Goal: Feedback & Contribution: Submit feedback/report problem

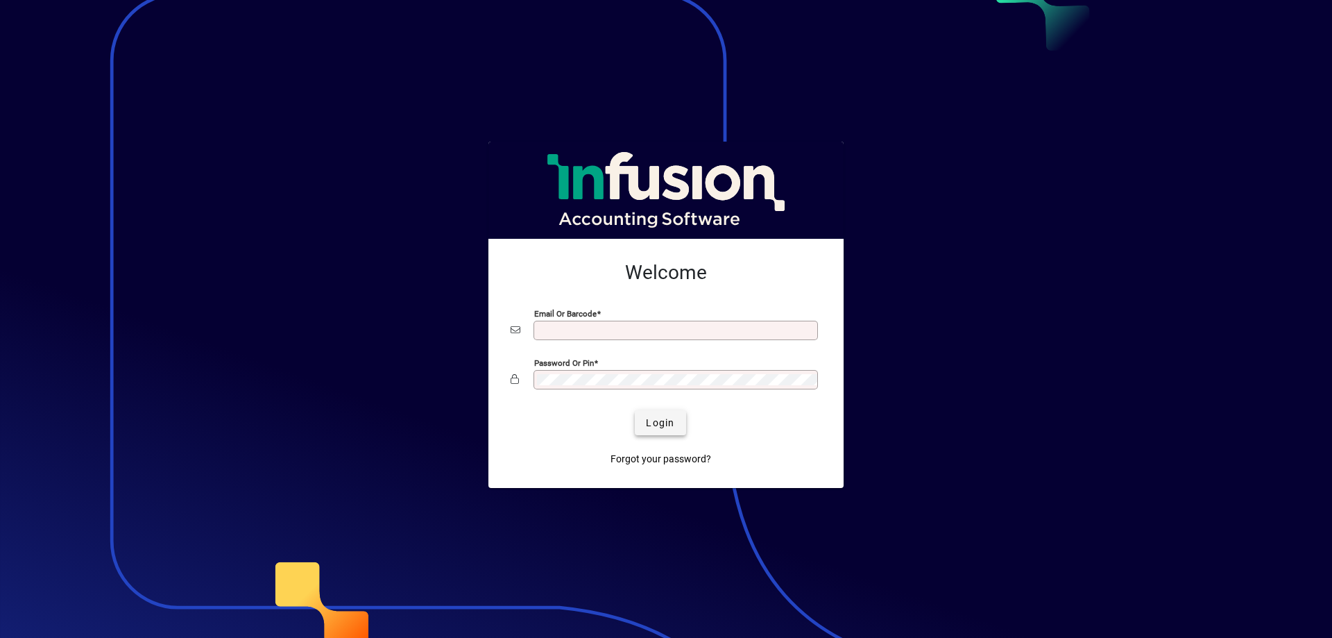
type input "**********"
click at [649, 424] on span "Login" at bounding box center [660, 423] width 28 height 15
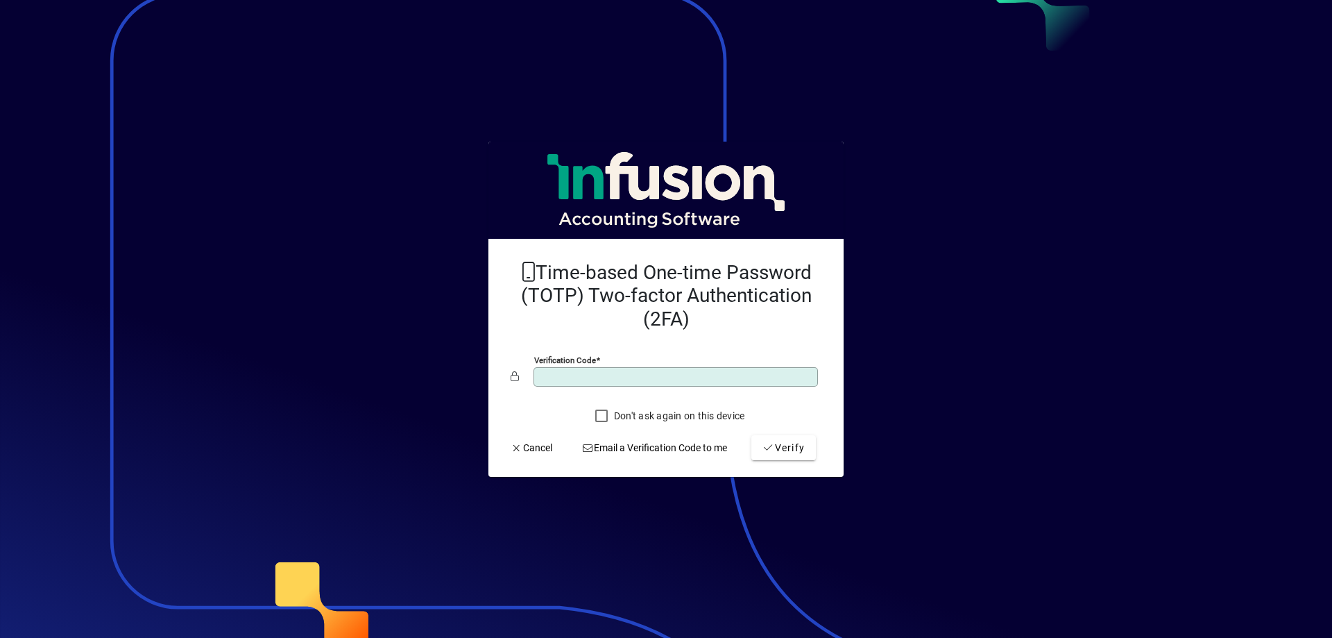
type input "******"
click at [751, 435] on button "Verify" at bounding box center [783, 447] width 65 height 25
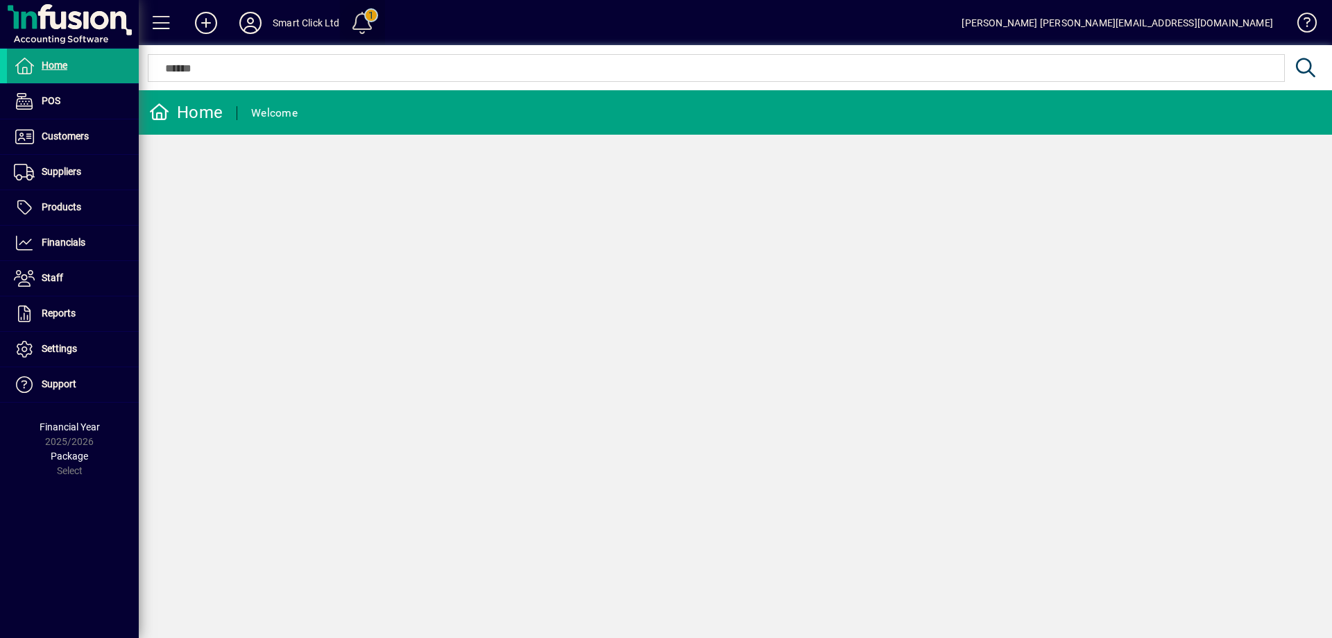
click at [356, 28] on span at bounding box center [361, 22] width 33 height 33
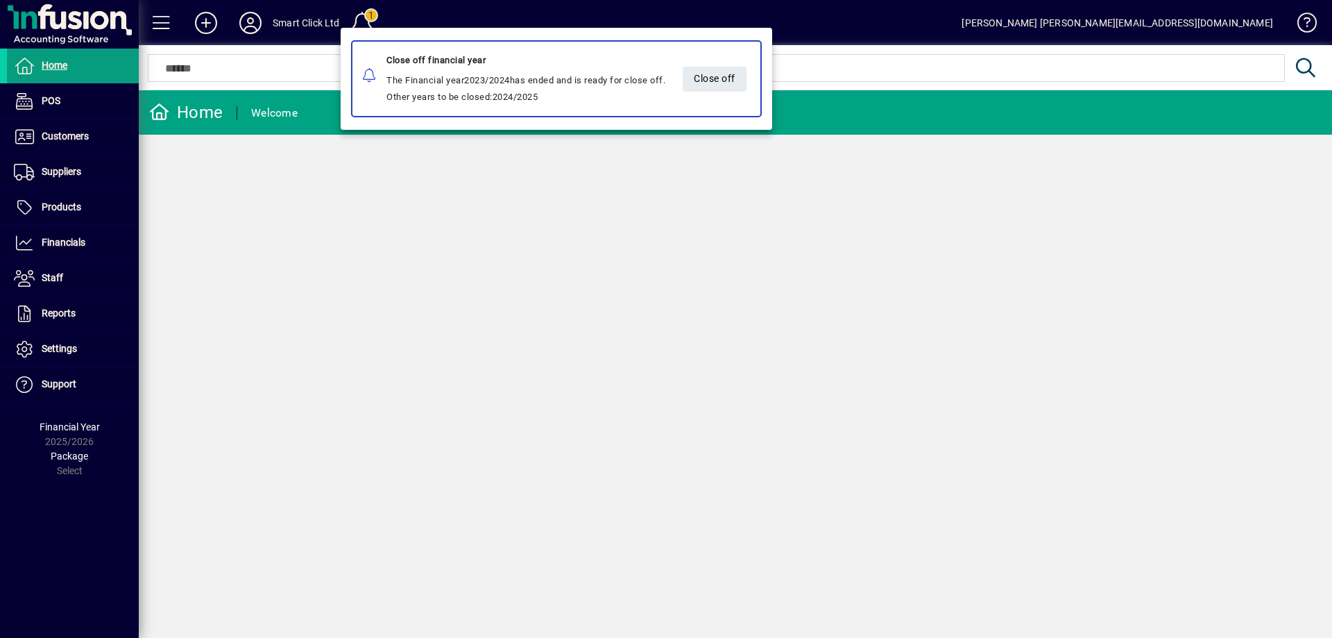
click at [355, 27] on div at bounding box center [666, 319] width 1332 height 638
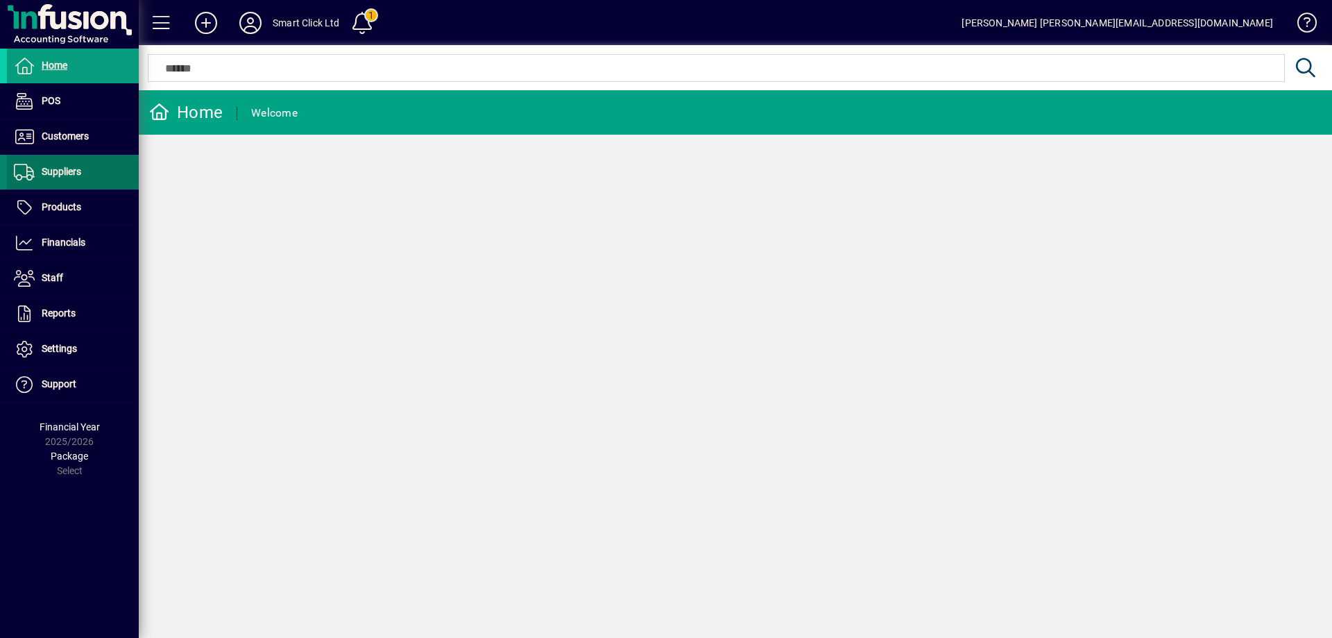
click at [73, 178] on span "Suppliers" at bounding box center [44, 172] width 74 height 17
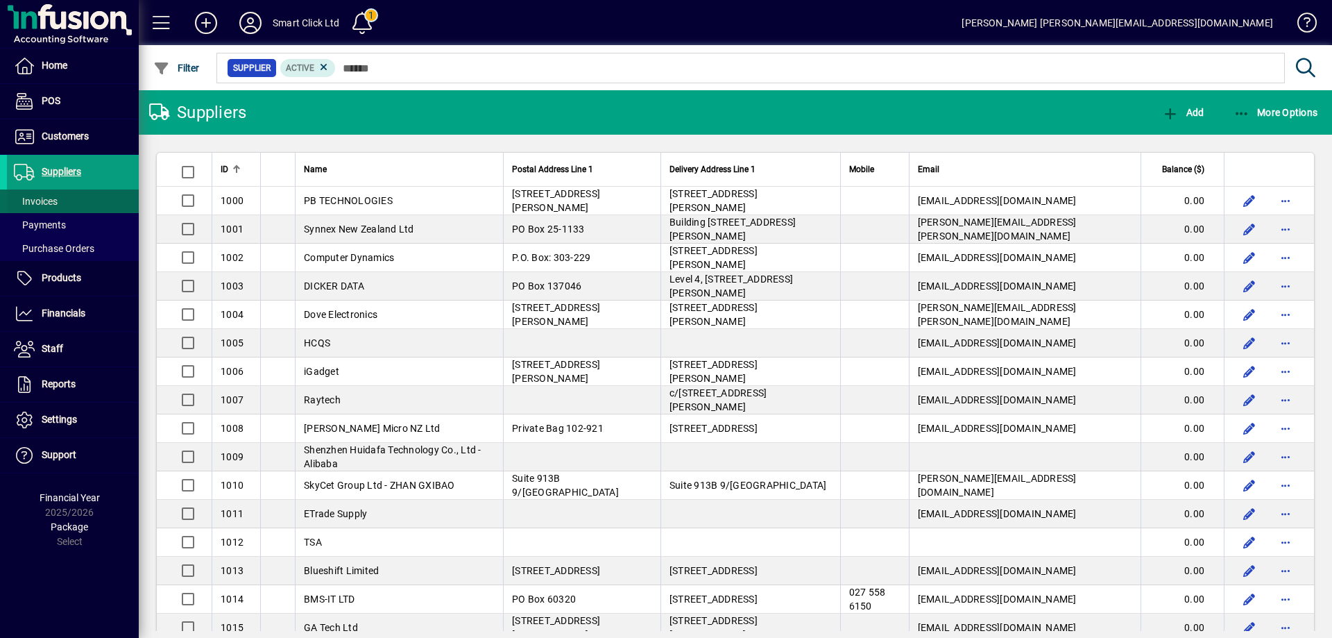
click at [67, 203] on span at bounding box center [73, 201] width 132 height 33
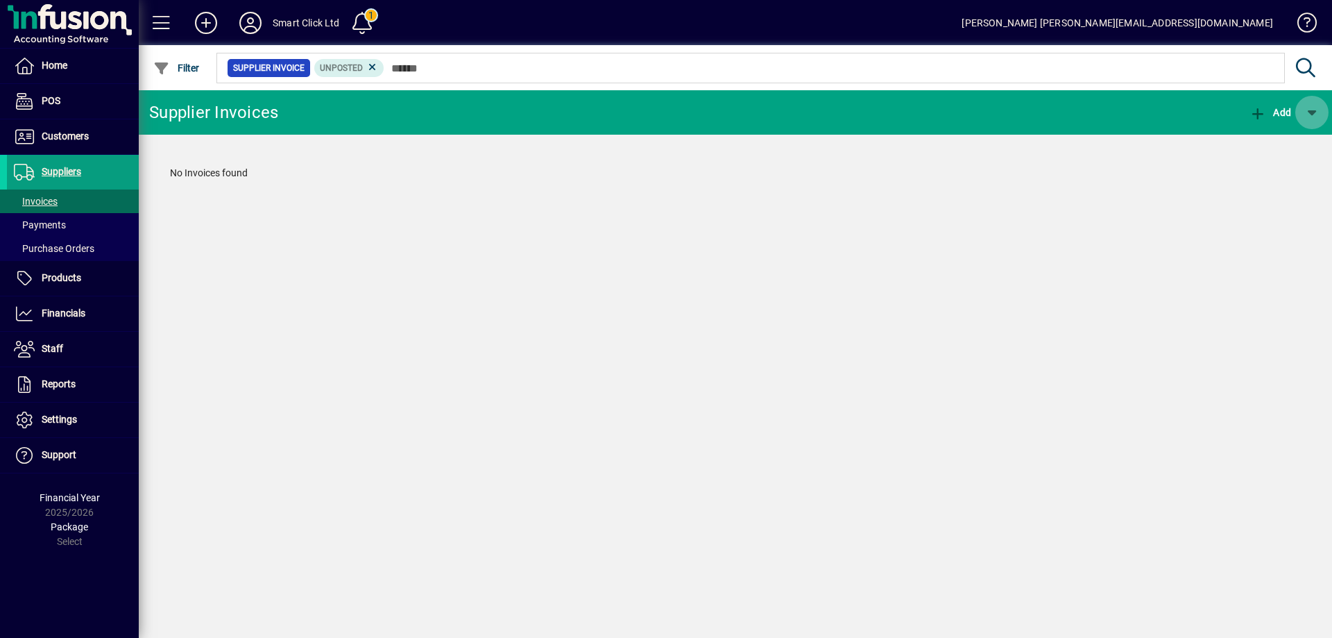
click at [1308, 109] on span "button" at bounding box center [1311, 112] width 33 height 33
click at [1308, 109] on div at bounding box center [666, 319] width 1332 height 638
click at [1269, 110] on span "Add" at bounding box center [1270, 112] width 42 height 11
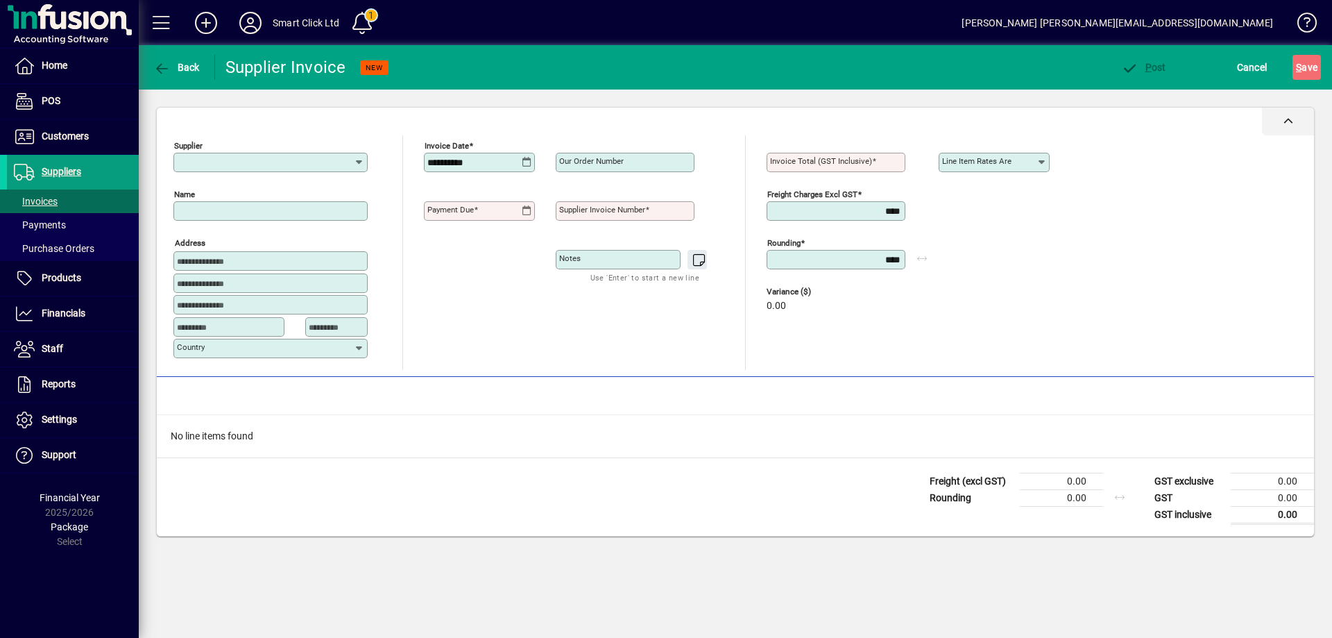
type input "**********"
click at [1240, 65] on span "Cancel" at bounding box center [1252, 67] width 31 height 22
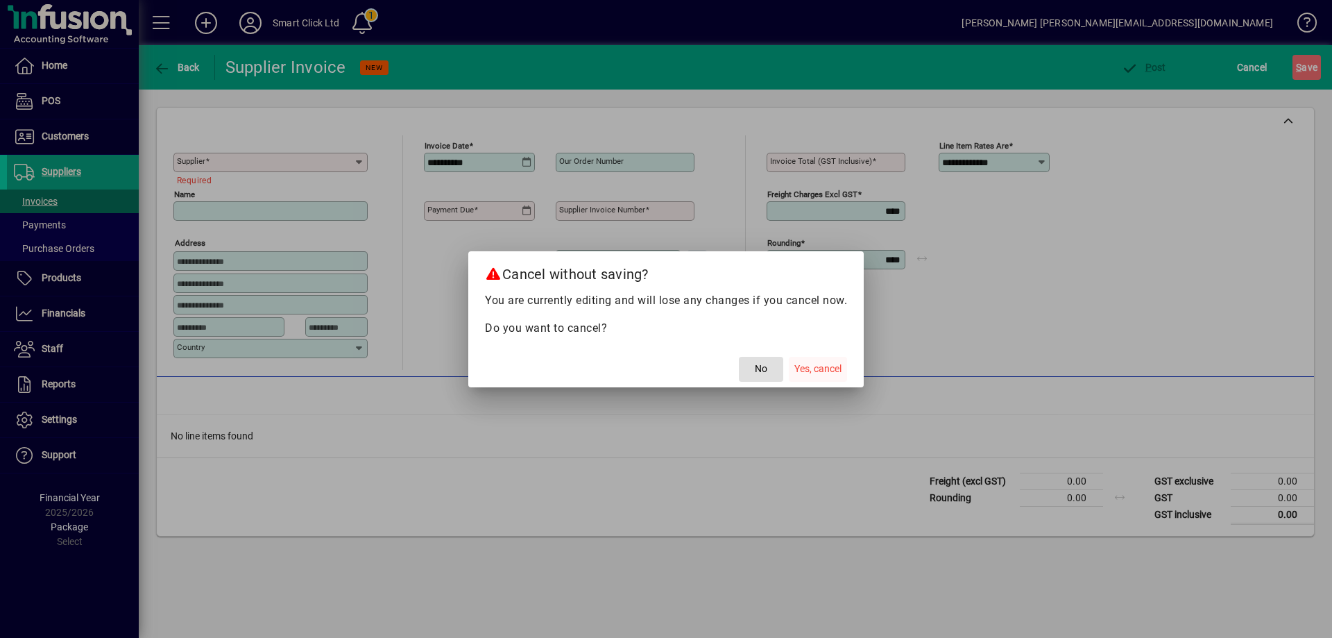
click at [811, 366] on span "Yes, cancel" at bounding box center [817, 368] width 47 height 15
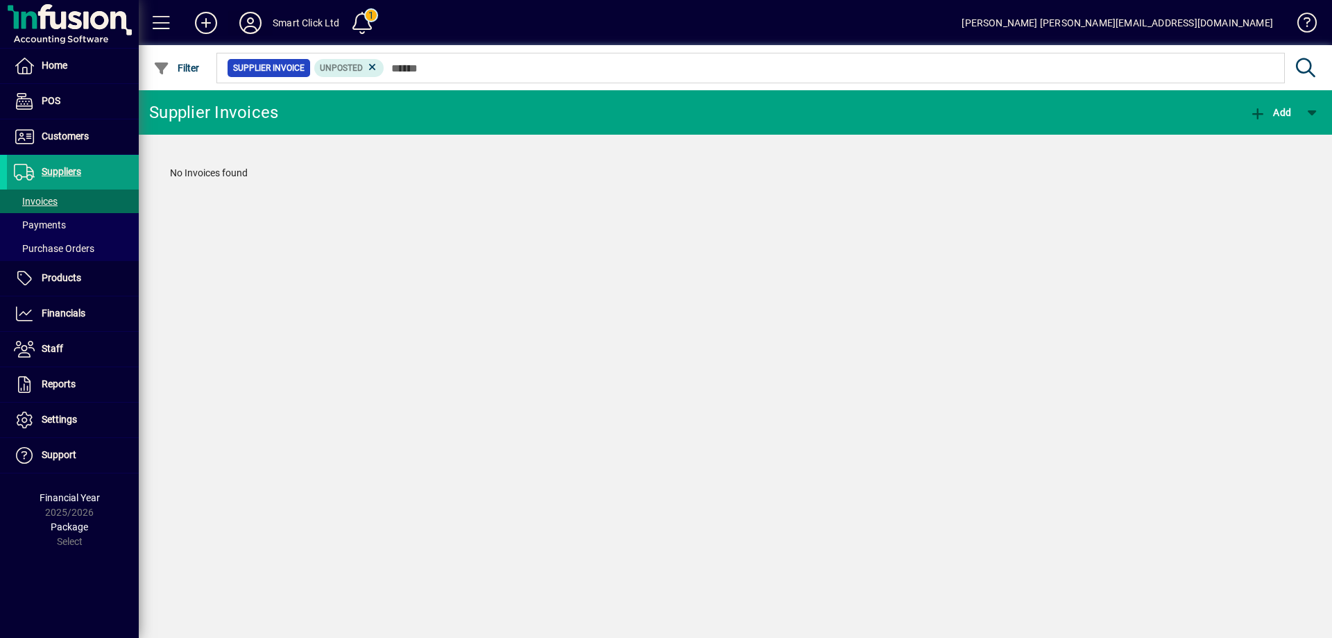
click at [257, 24] on icon at bounding box center [251, 23] width 28 height 22
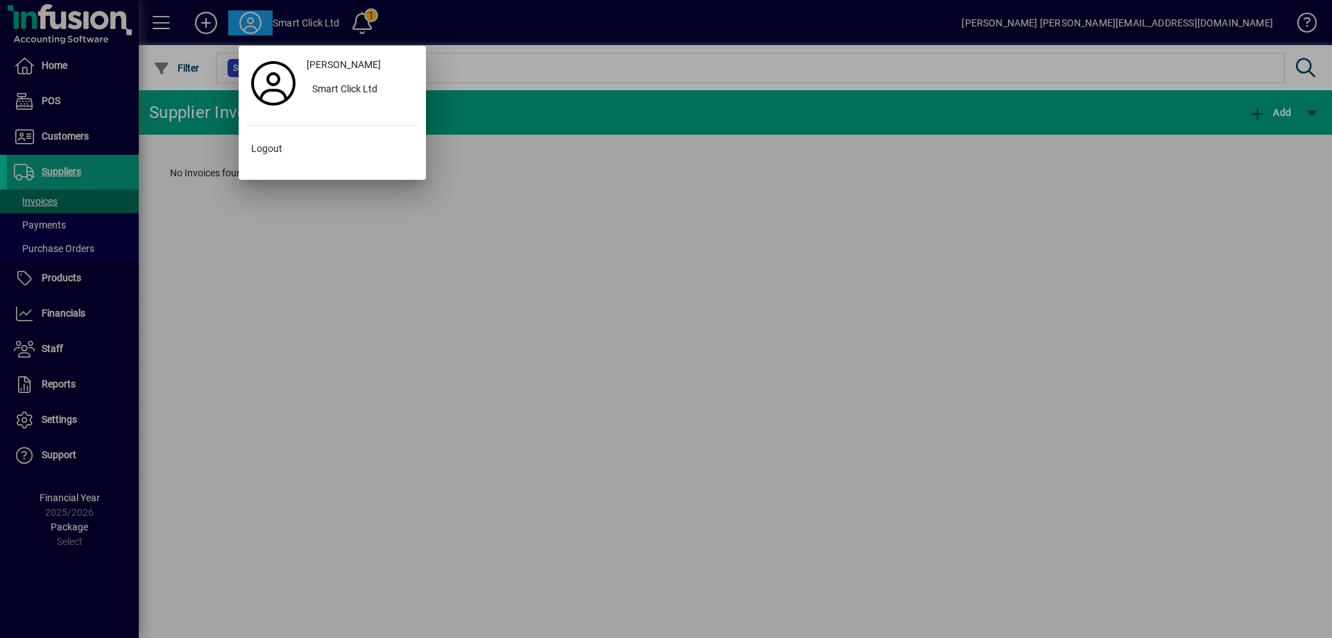
click at [257, 24] on div at bounding box center [666, 319] width 1332 height 638
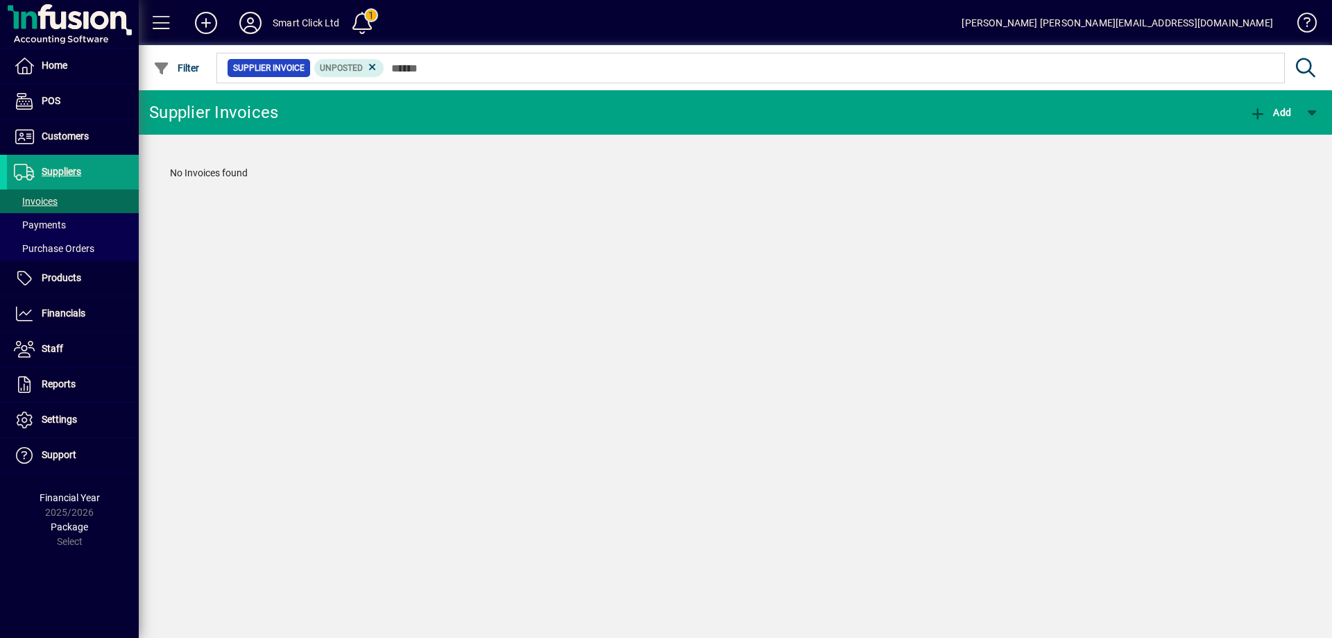
click at [173, 24] on span at bounding box center [161, 22] width 33 height 33
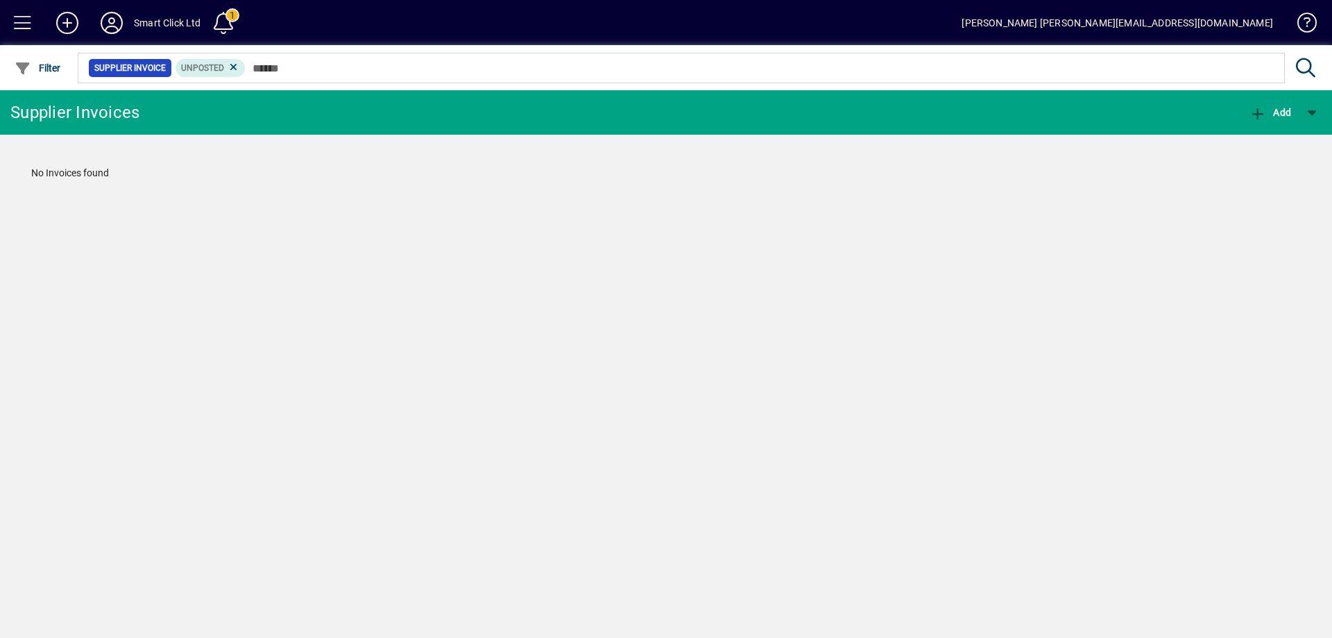
click at [30, 28] on span at bounding box center [22, 22] width 33 height 33
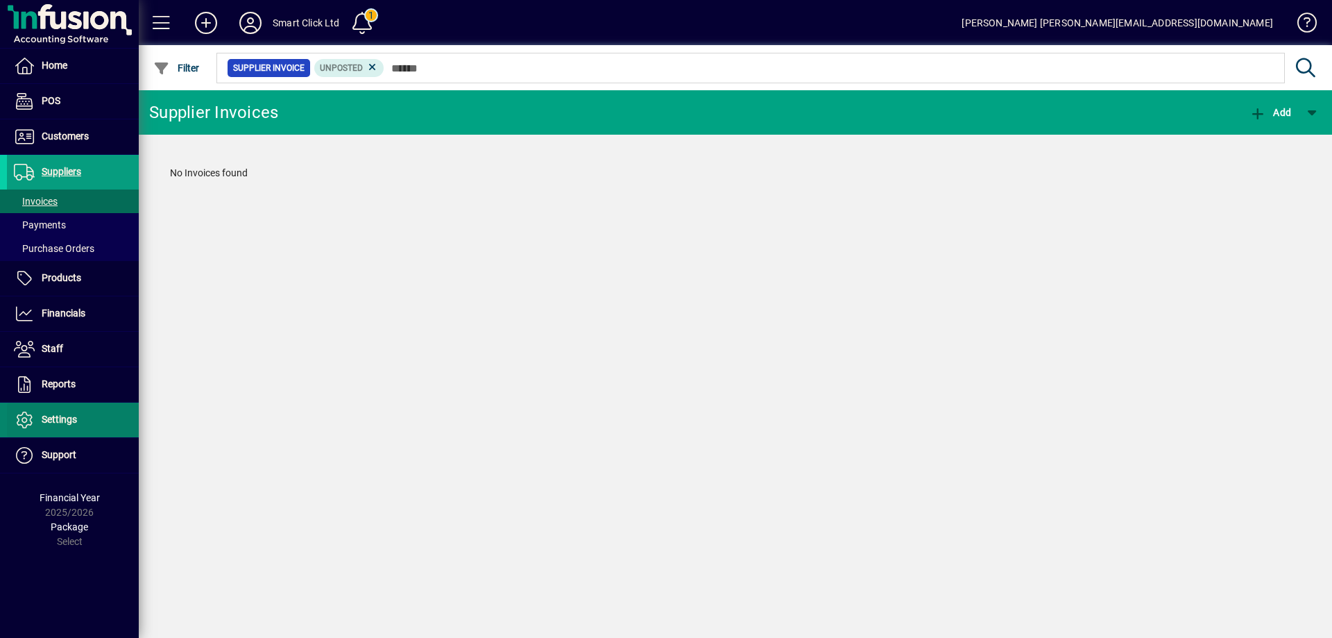
click at [53, 414] on span "Settings" at bounding box center [59, 418] width 35 height 11
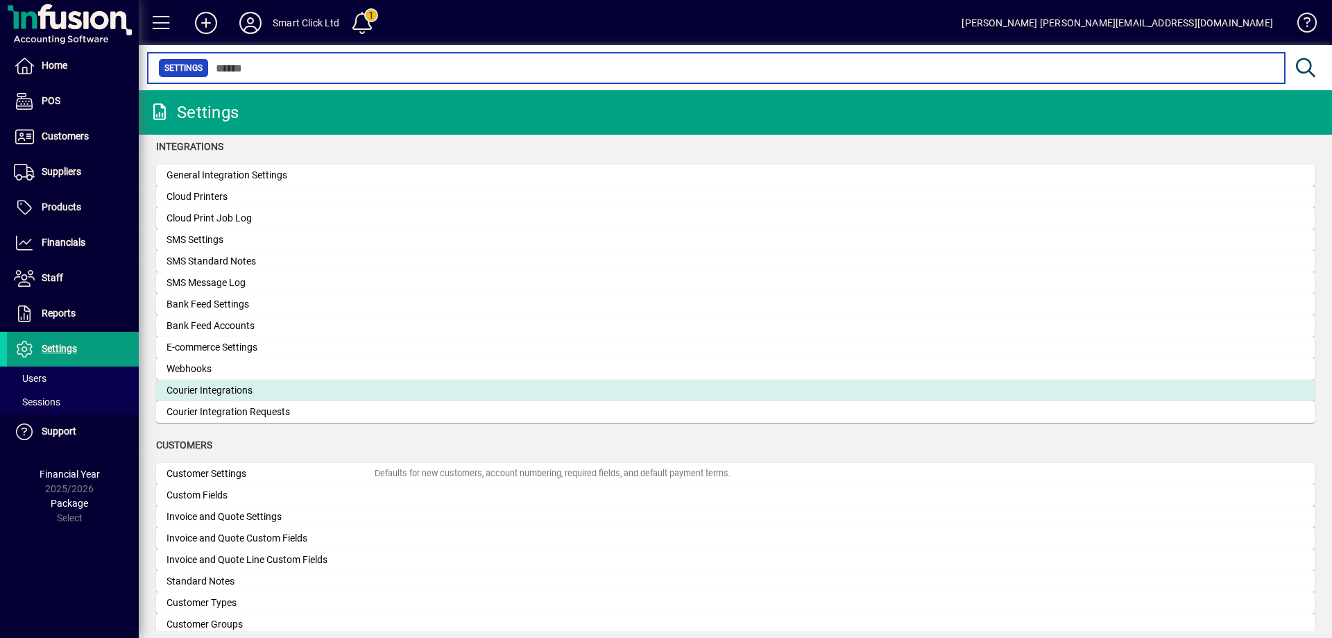
scroll to position [486, 0]
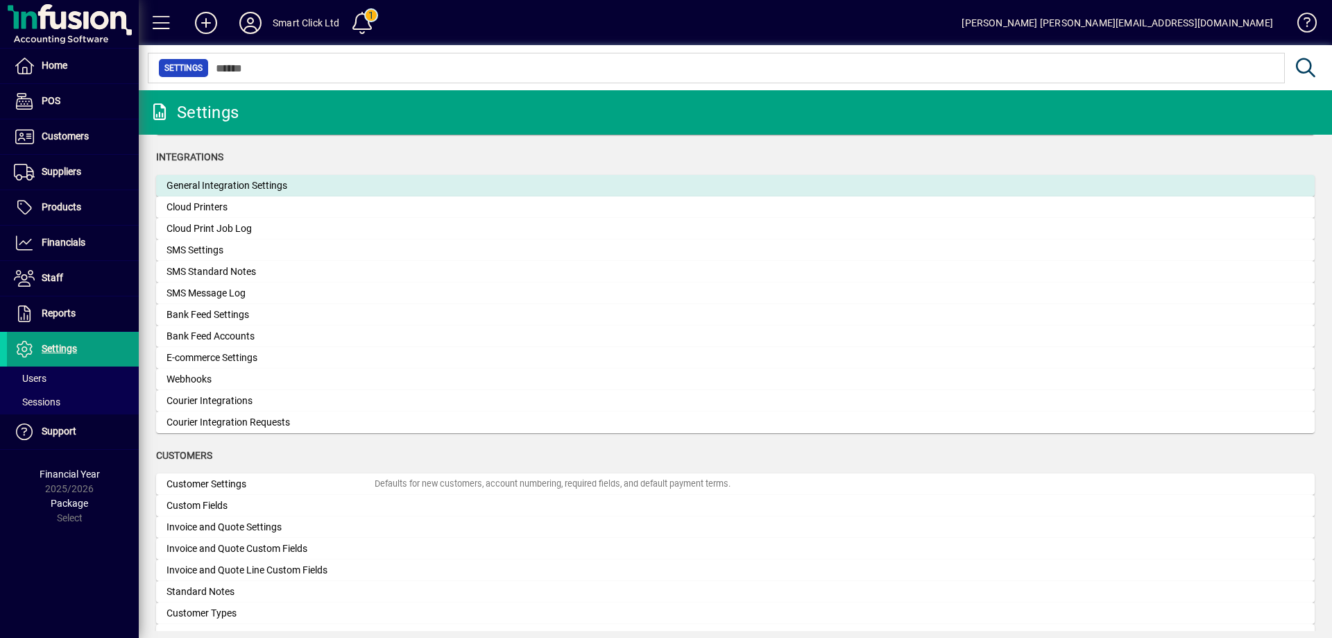
click at [368, 194] on mat-card "General Integration Settings" at bounding box center [735, 186] width 1159 height 22
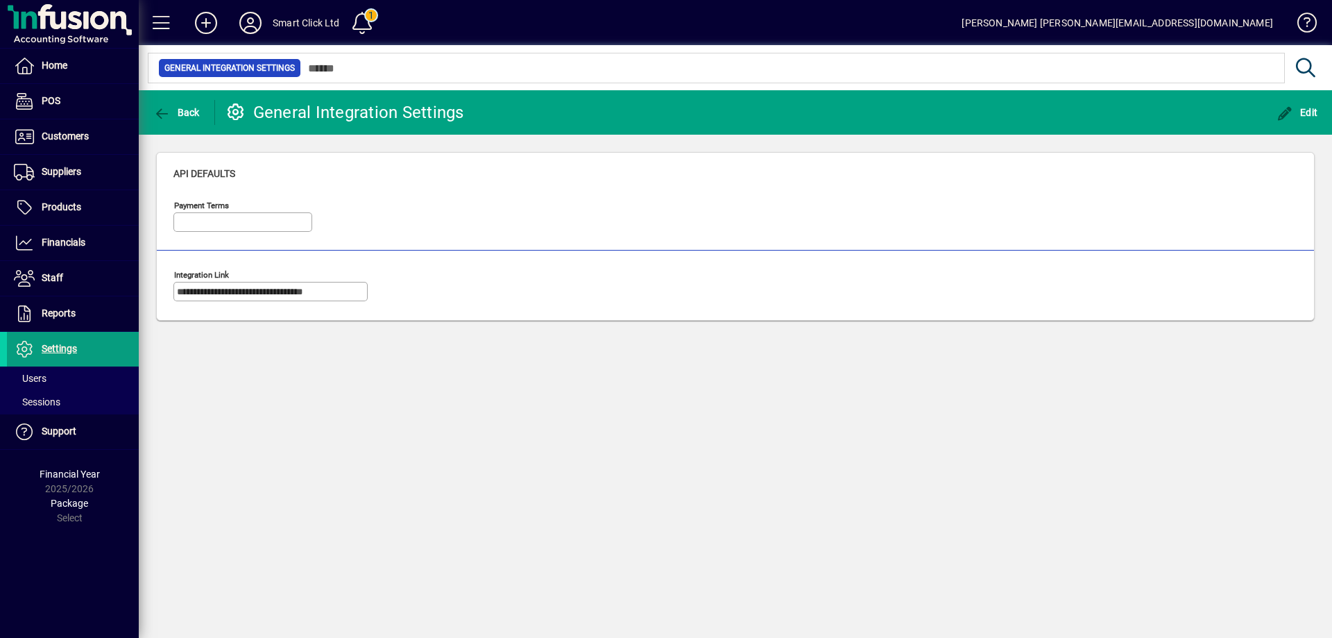
type input "**********"
click at [76, 381] on span at bounding box center [73, 377] width 132 height 33
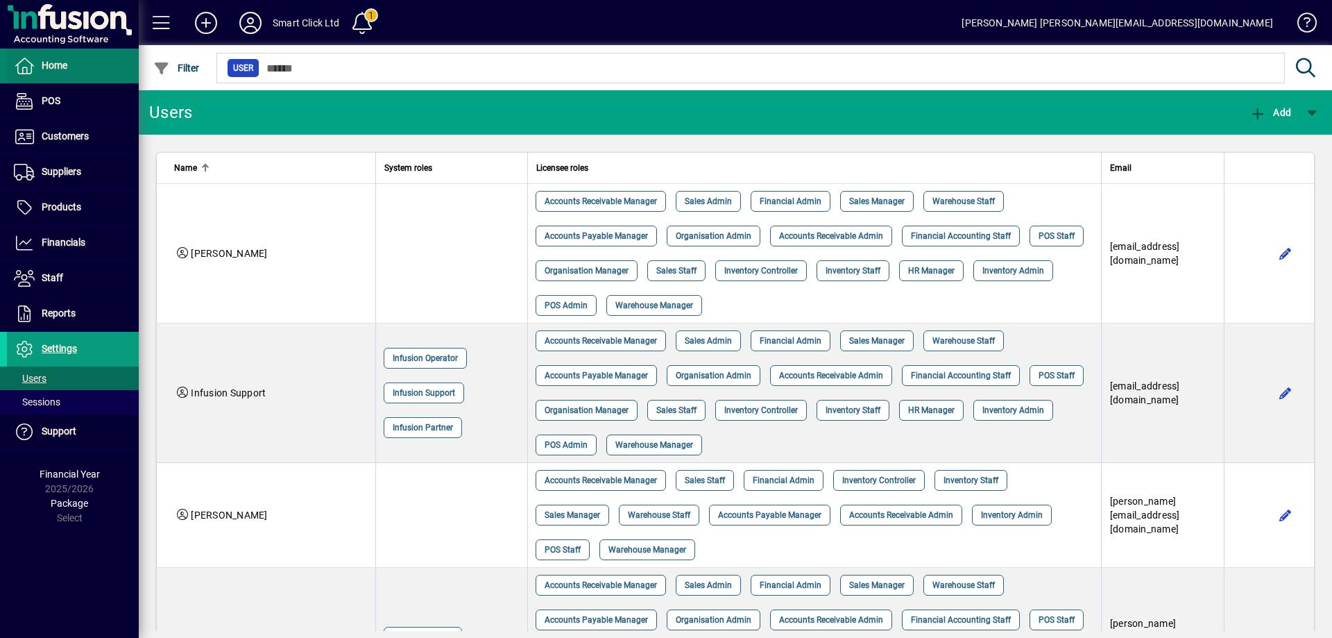
click at [74, 74] on span at bounding box center [73, 65] width 132 height 33
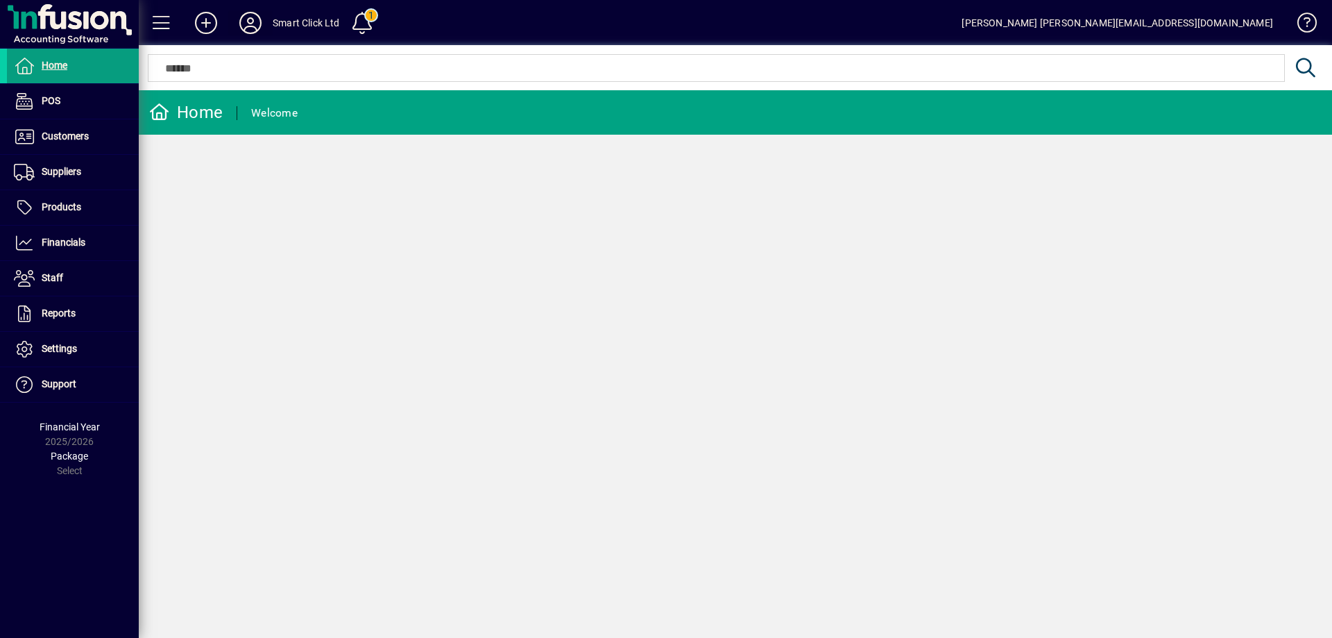
click at [246, 22] on icon at bounding box center [251, 23] width 28 height 22
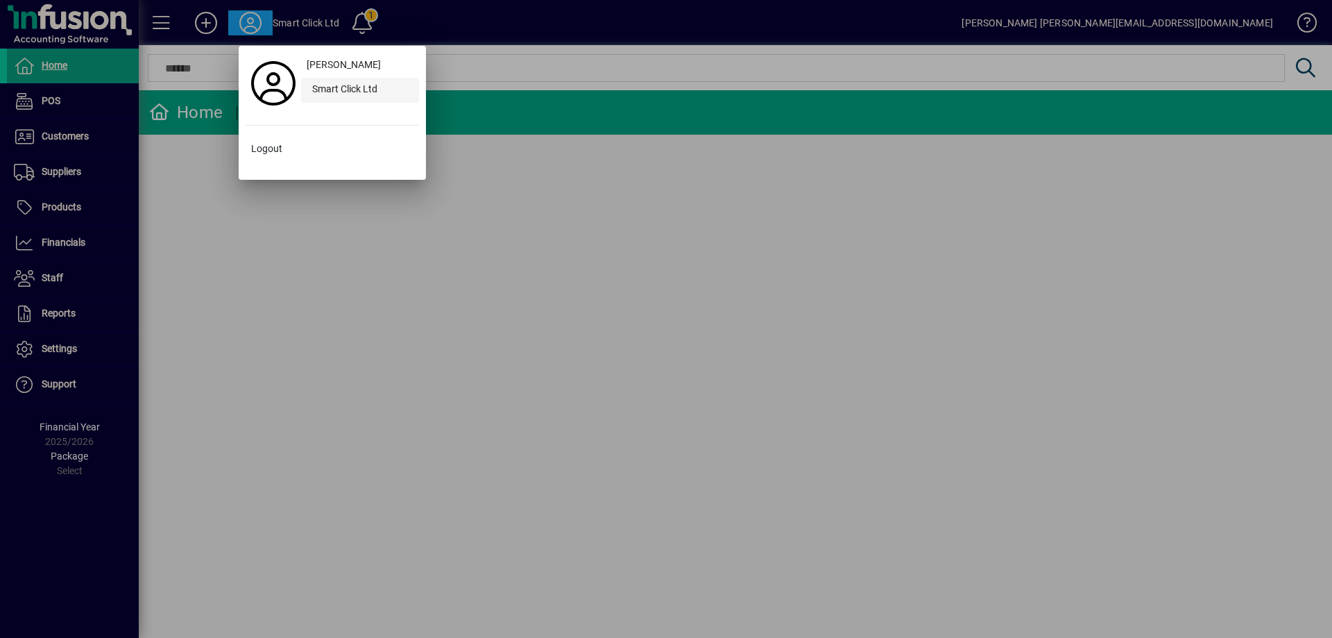
click at [340, 82] on div "Smart Click Ltd" at bounding box center [360, 90] width 118 height 25
click at [317, 65] on span "[PERSON_NAME]" at bounding box center [344, 65] width 74 height 15
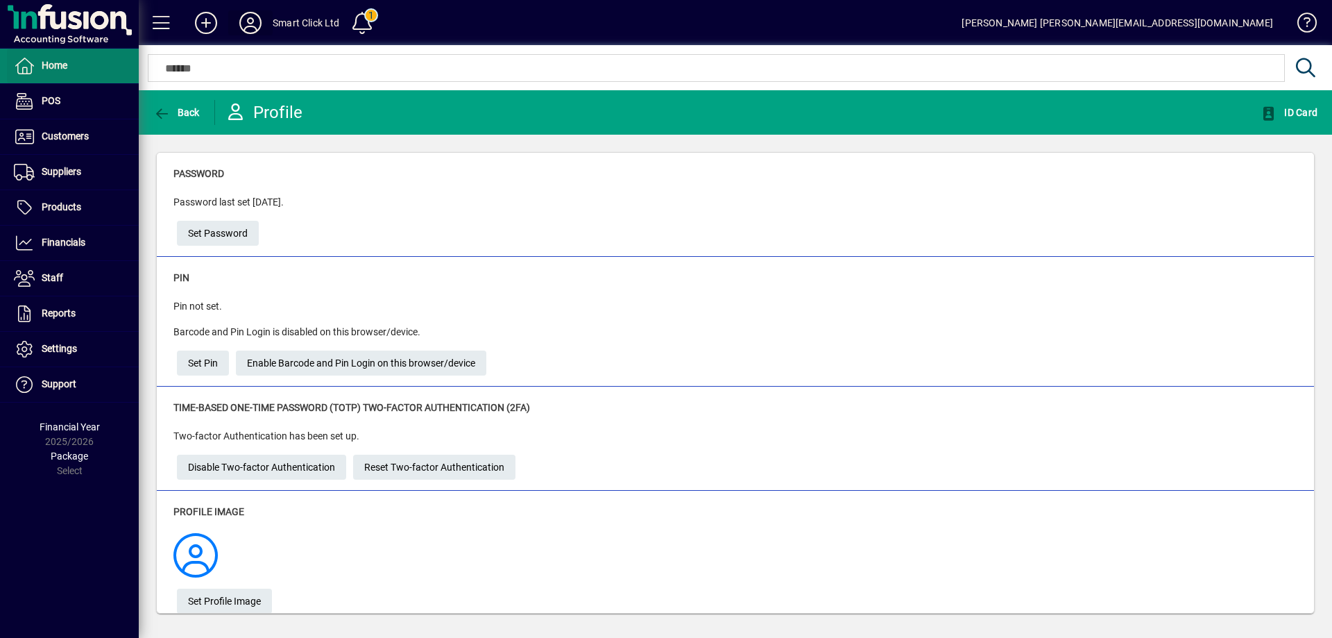
click at [69, 70] on span at bounding box center [73, 65] width 132 height 33
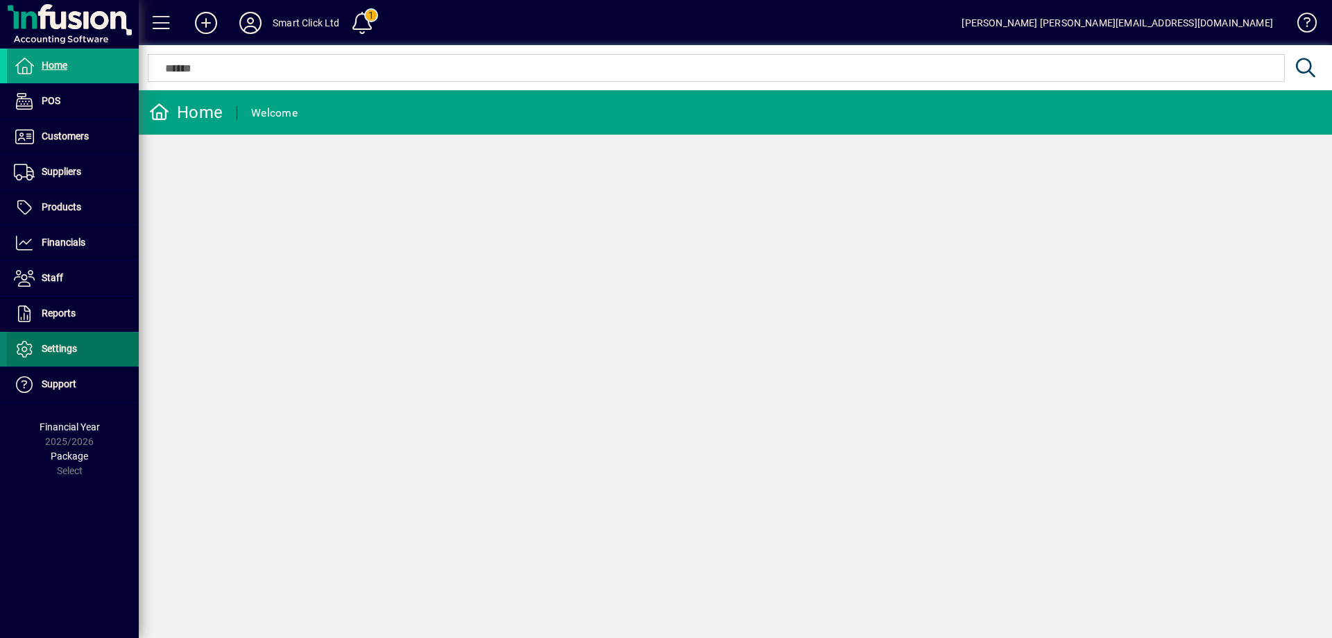
click at [59, 341] on span "Settings" at bounding box center [42, 349] width 70 height 17
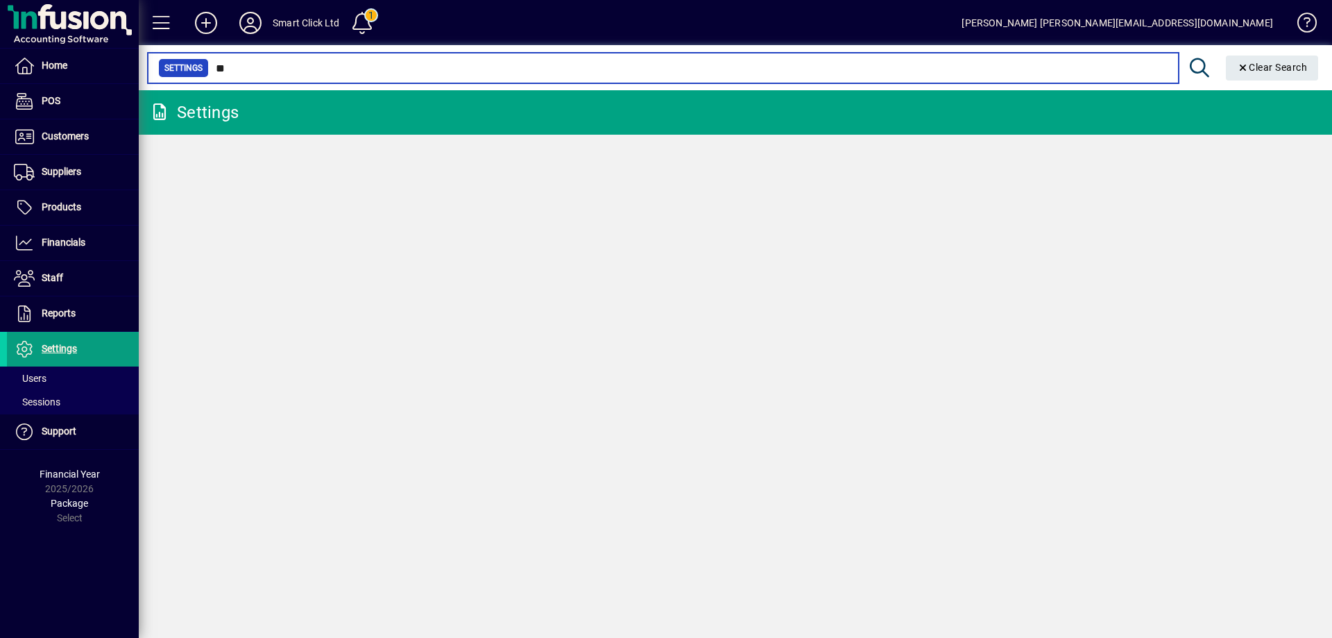
type input "*"
type input "***"
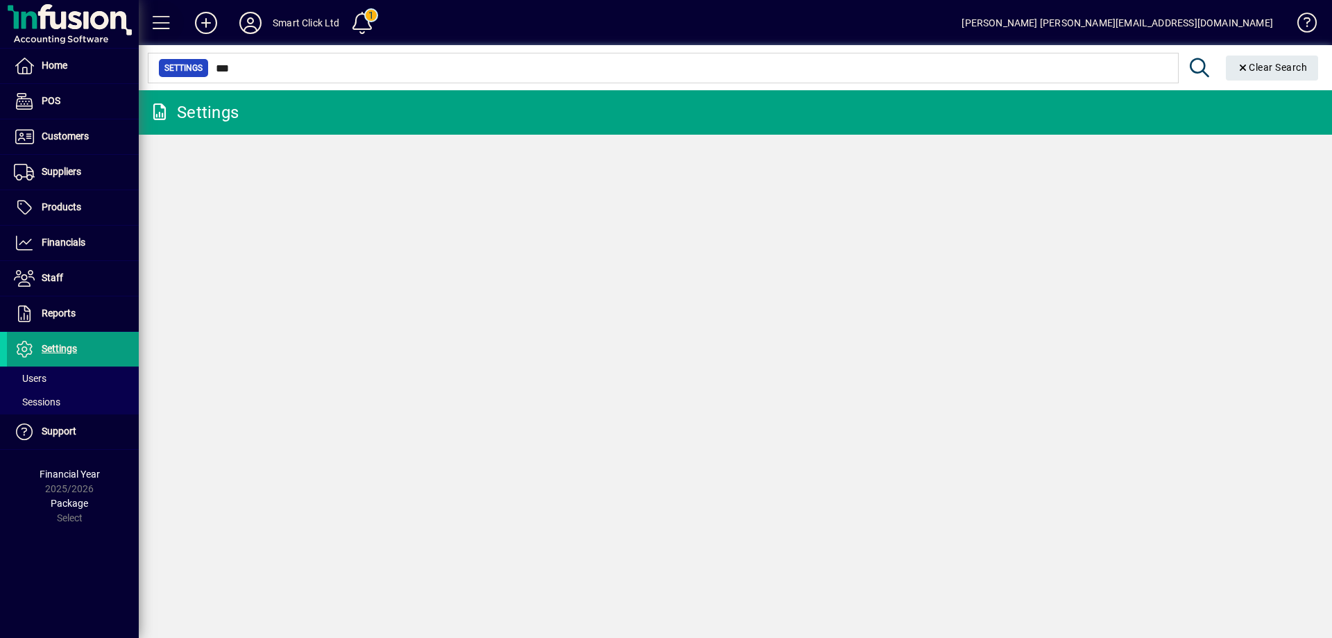
click at [164, 31] on span at bounding box center [161, 22] width 33 height 33
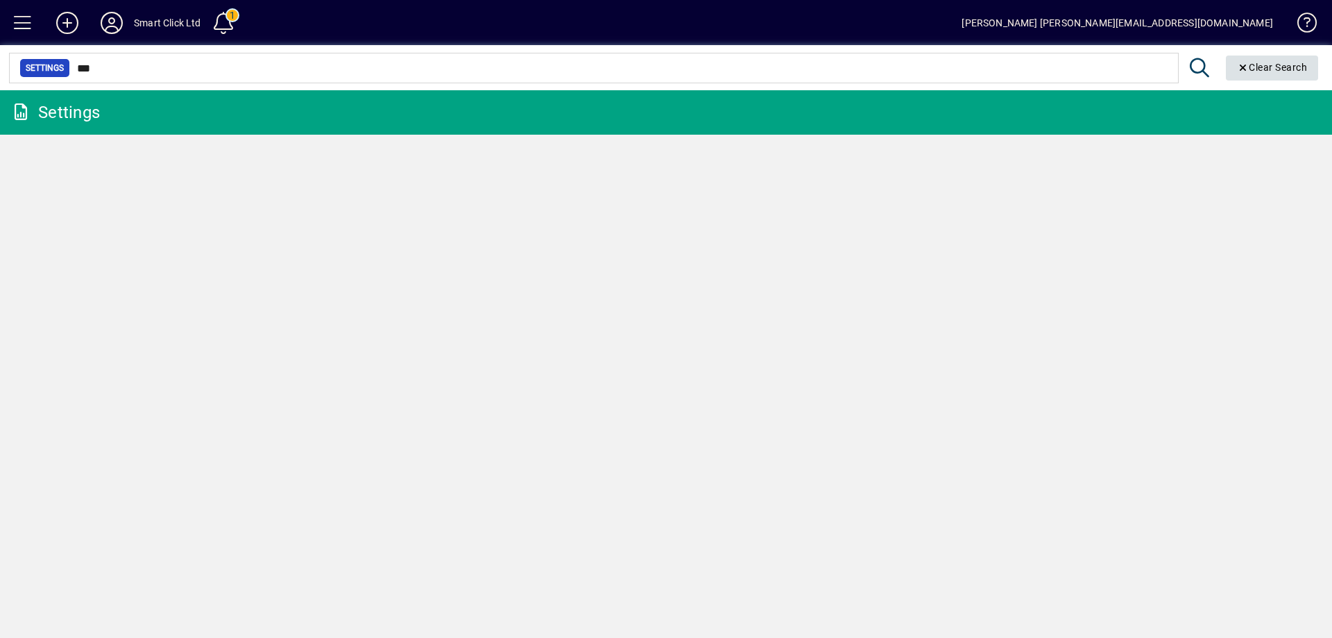
click at [1265, 65] on span "Clear Search" at bounding box center [1272, 67] width 71 height 11
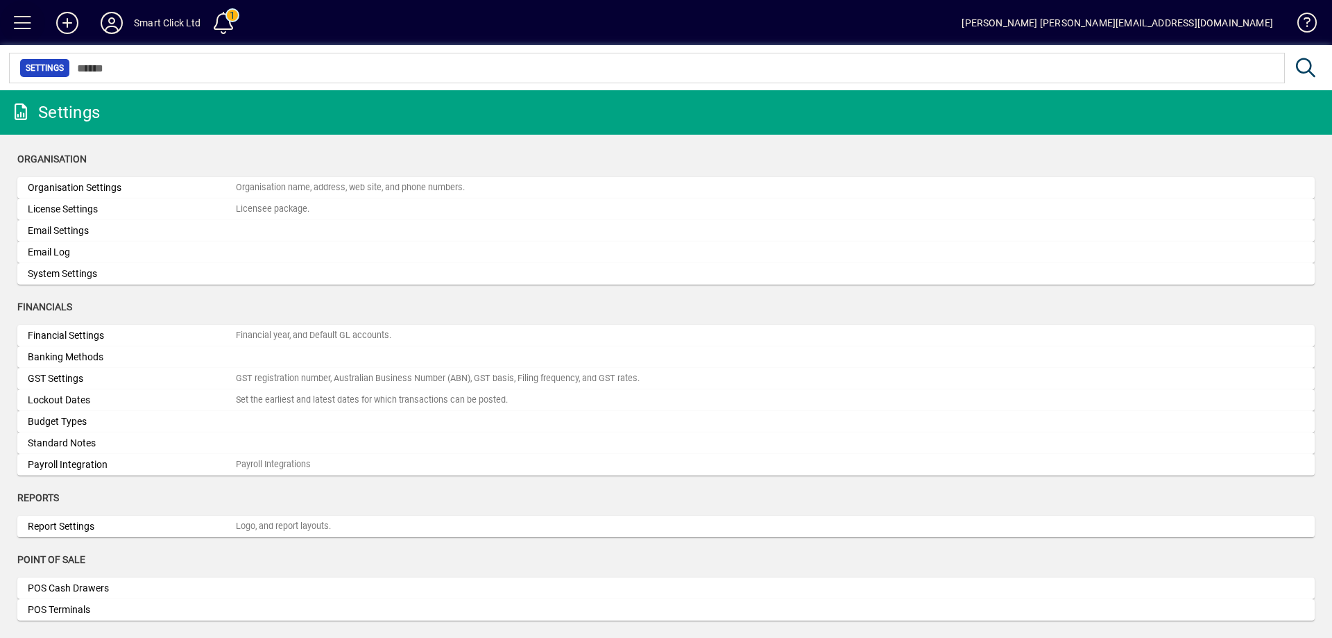
click at [17, 29] on span at bounding box center [22, 22] width 33 height 33
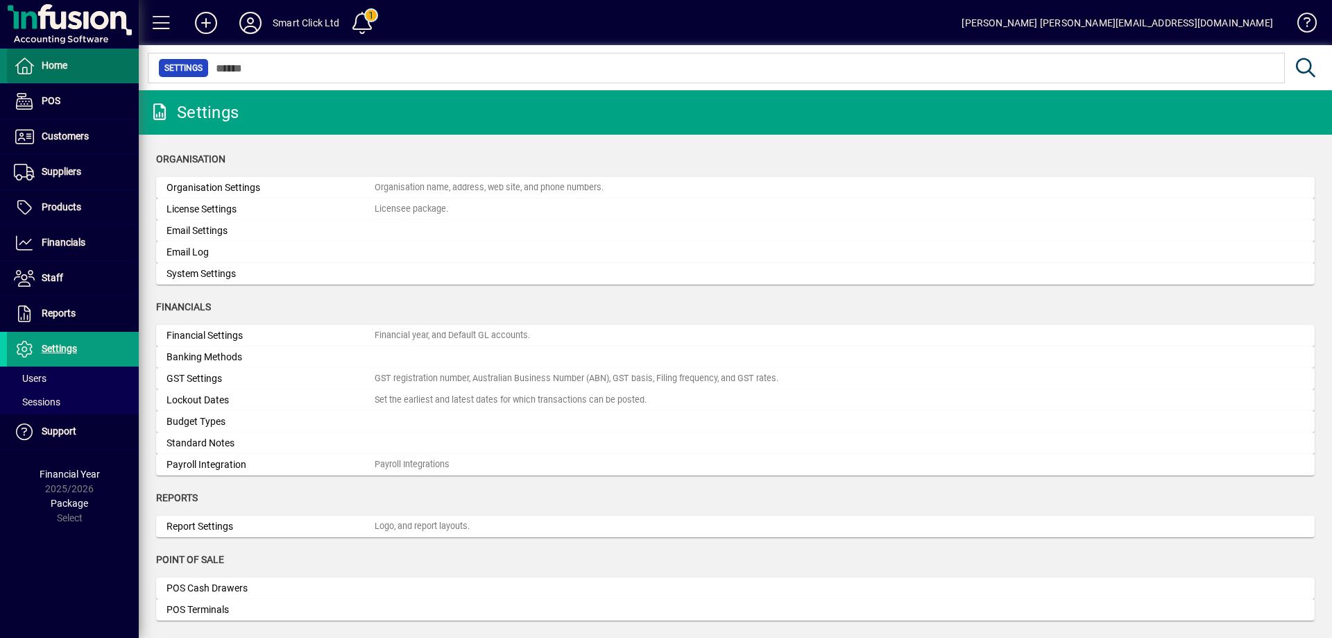
click at [37, 62] on span "Home" at bounding box center [37, 66] width 60 height 17
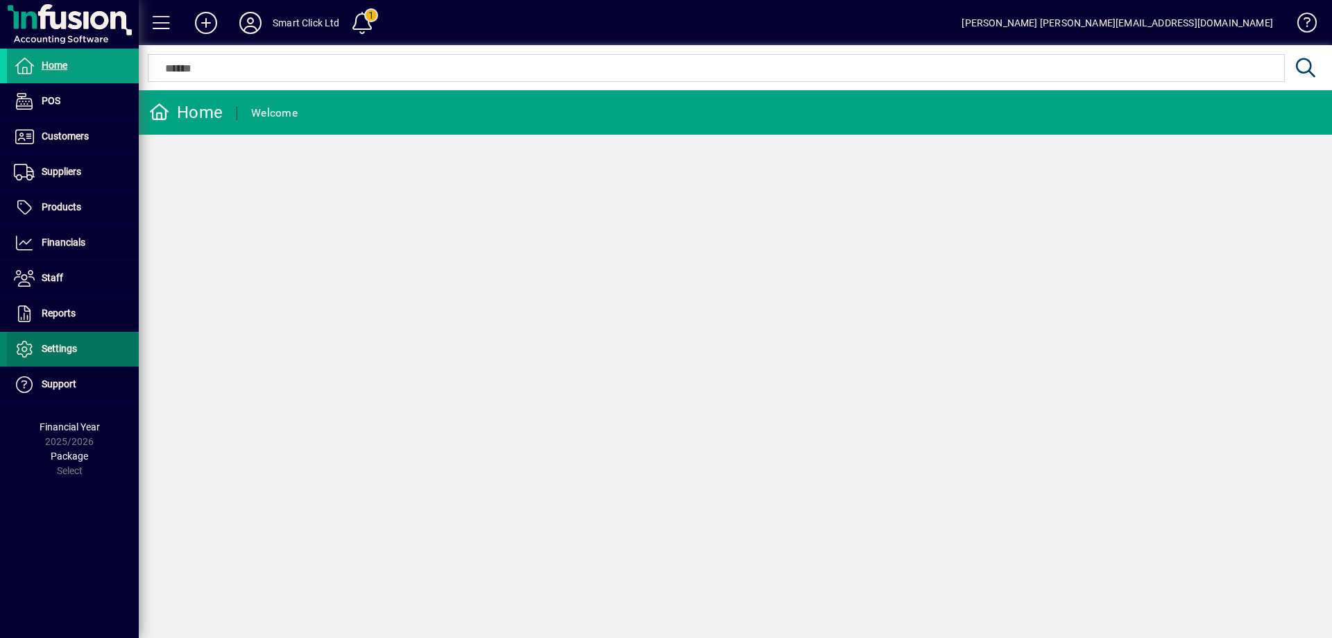
click at [73, 364] on span at bounding box center [73, 348] width 132 height 33
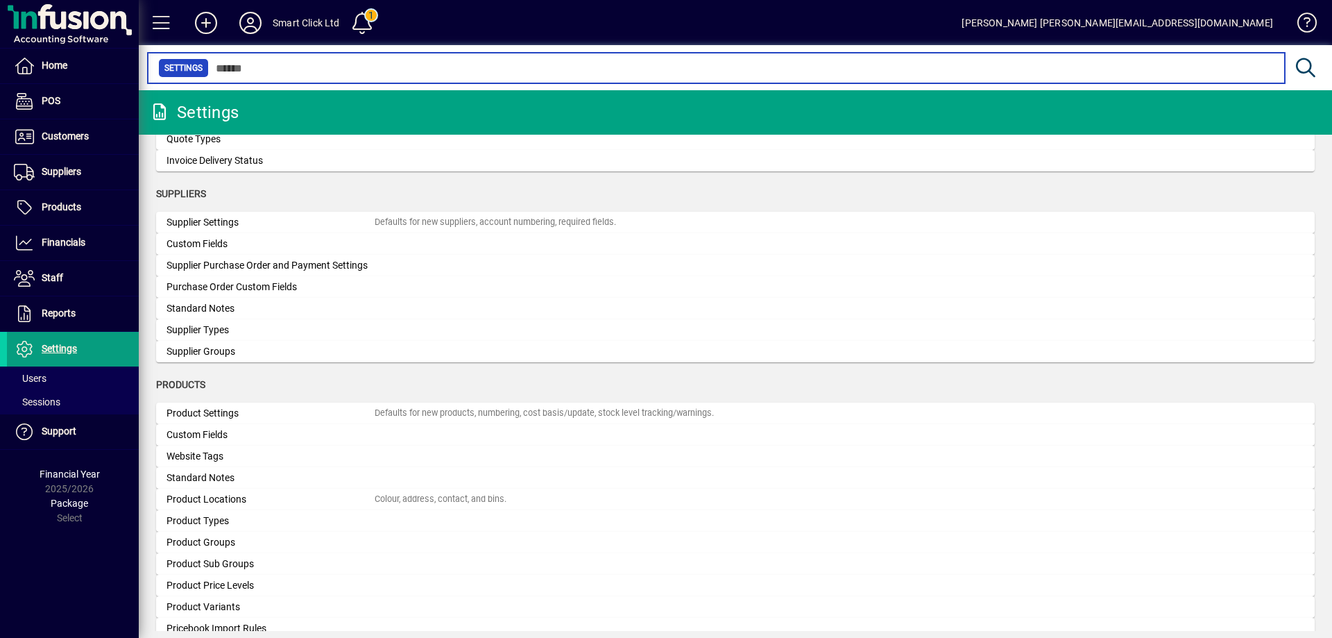
scroll to position [1234, 0]
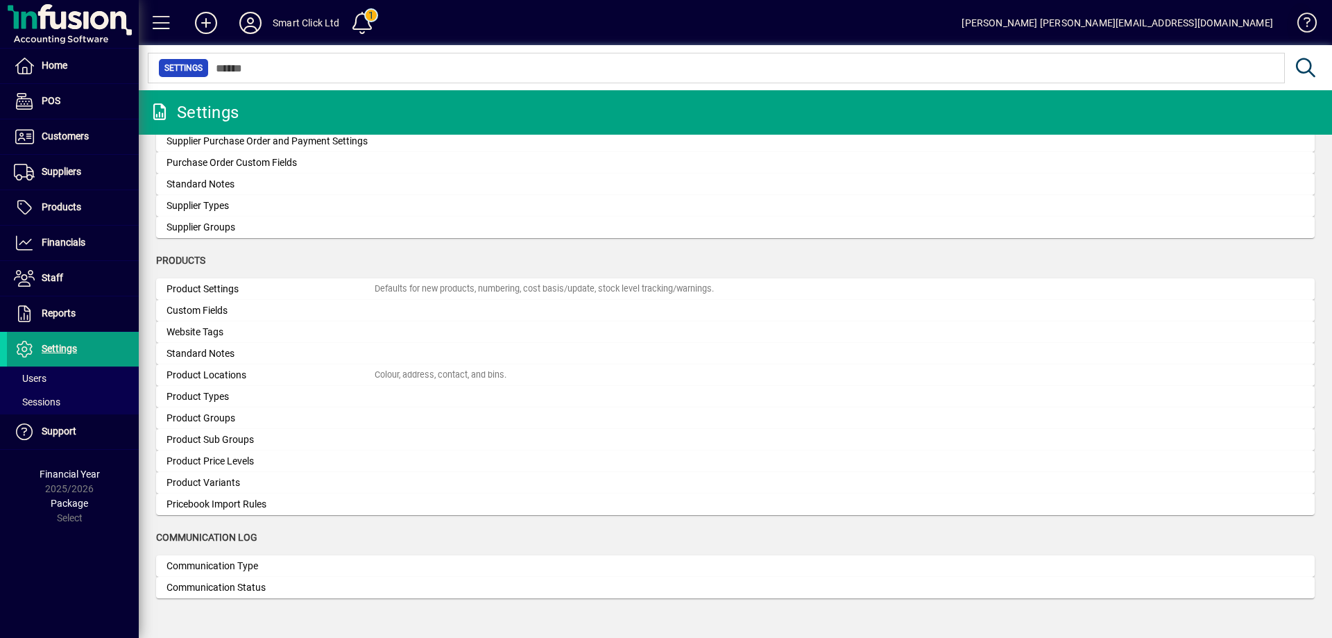
click at [1307, 17] on span at bounding box center [1300, 25] width 33 height 33
click at [148, 16] on span at bounding box center [161, 22] width 33 height 33
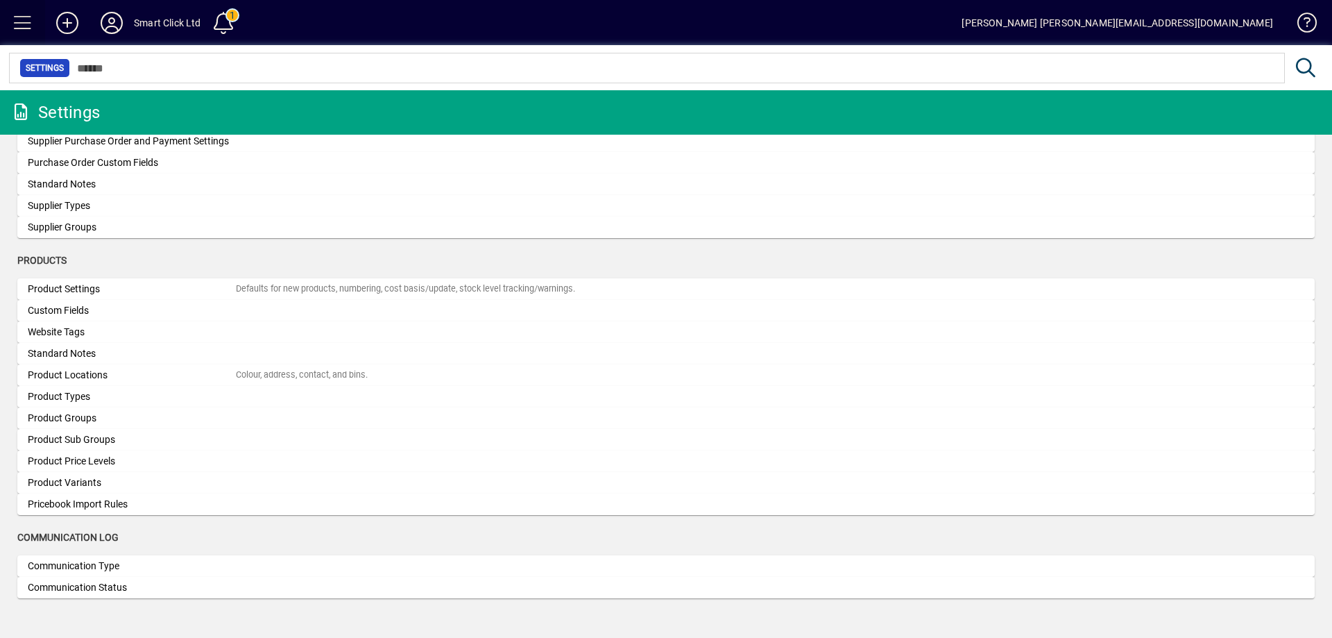
click at [31, 18] on span at bounding box center [22, 22] width 33 height 33
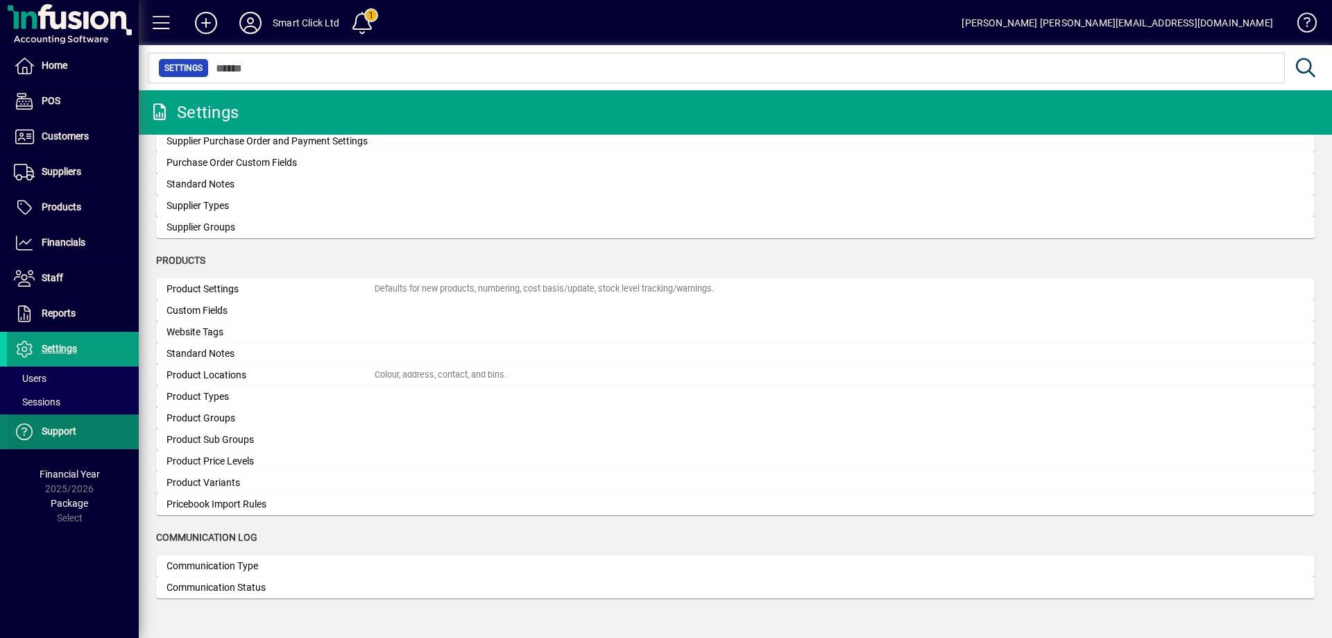
click at [69, 438] on span "Support" at bounding box center [41, 431] width 69 height 17
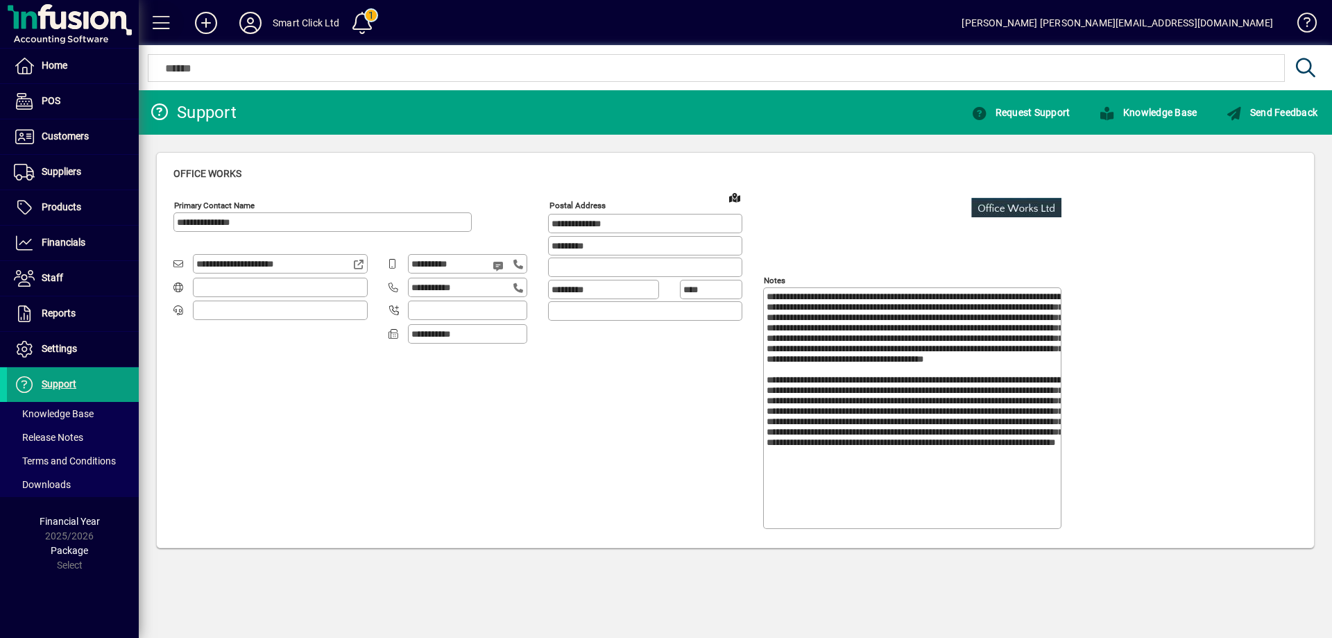
click at [160, 12] on span at bounding box center [161, 22] width 33 height 33
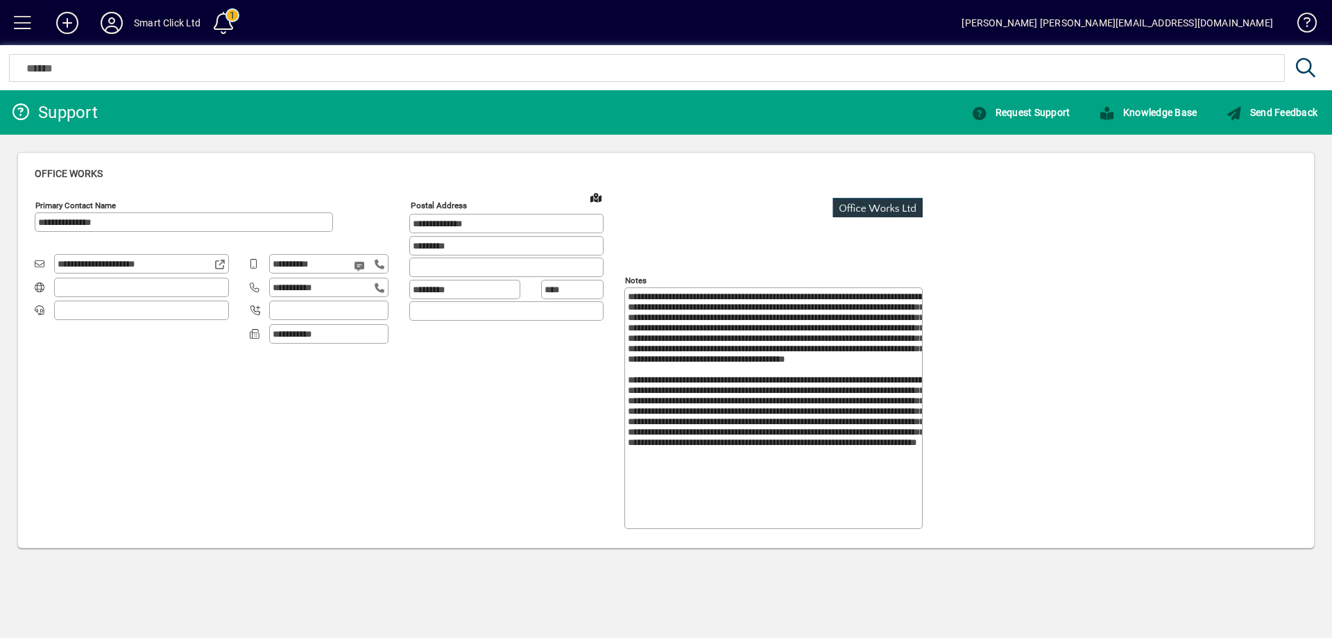
click at [28, 20] on span at bounding box center [22, 22] width 33 height 33
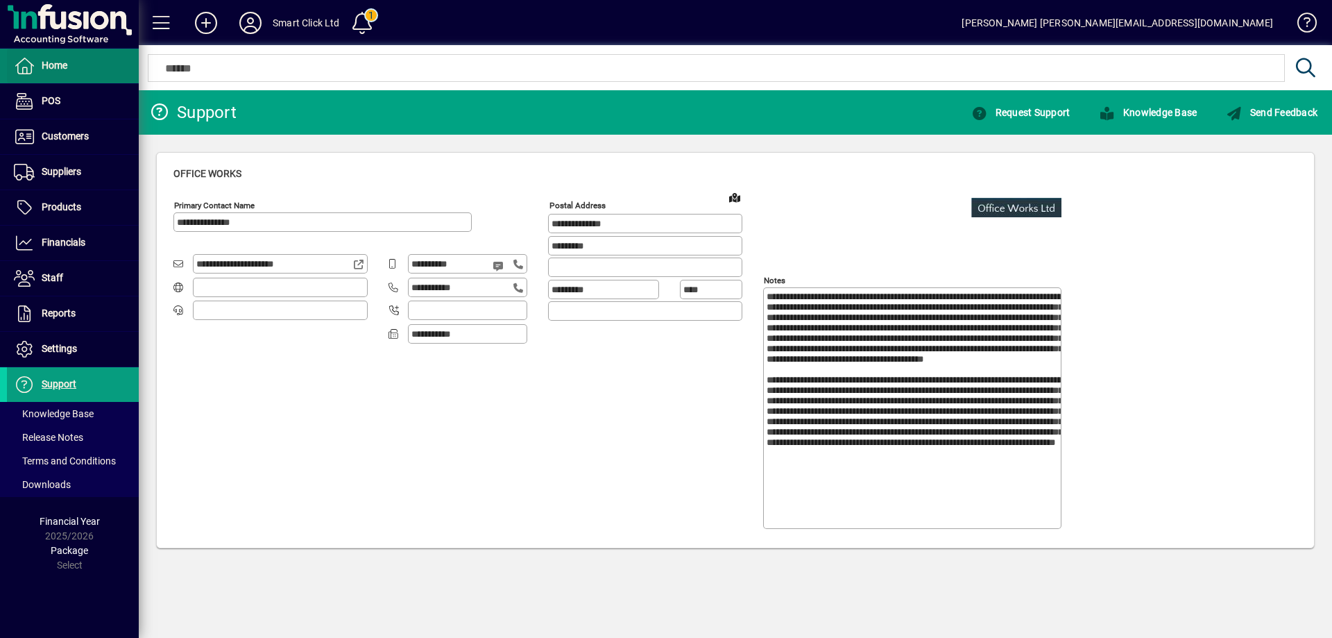
click at [37, 58] on span "Home" at bounding box center [37, 66] width 60 height 17
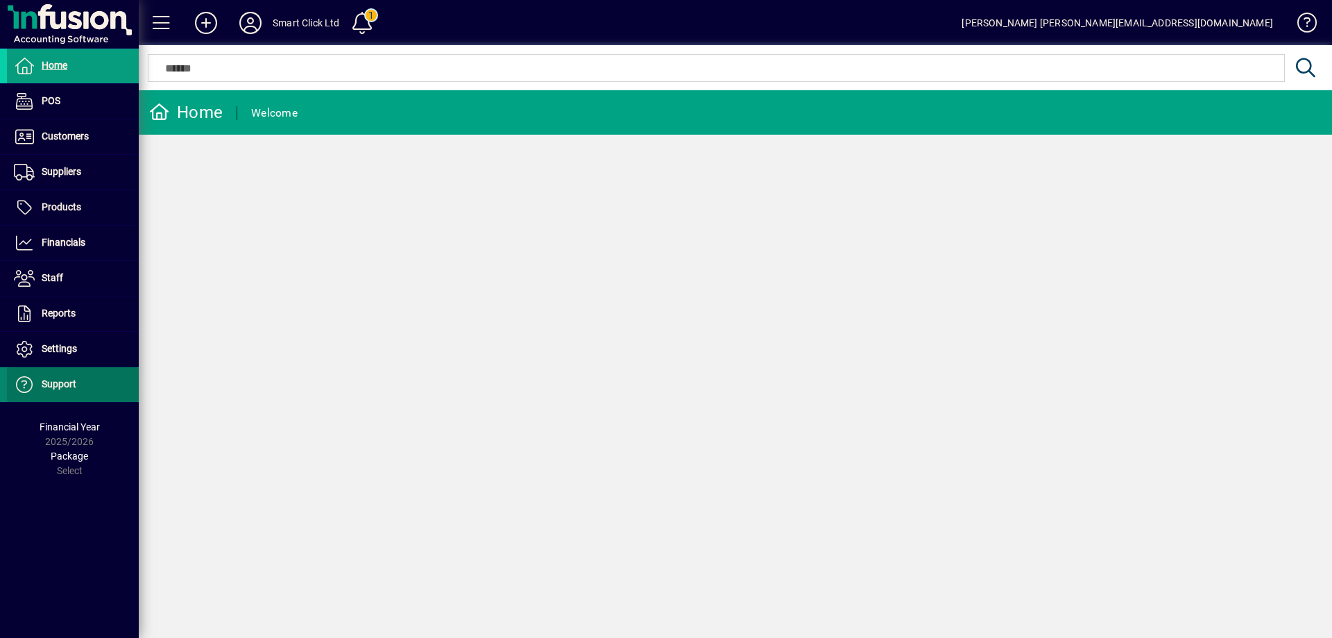
click at [90, 378] on span at bounding box center [73, 384] width 132 height 33
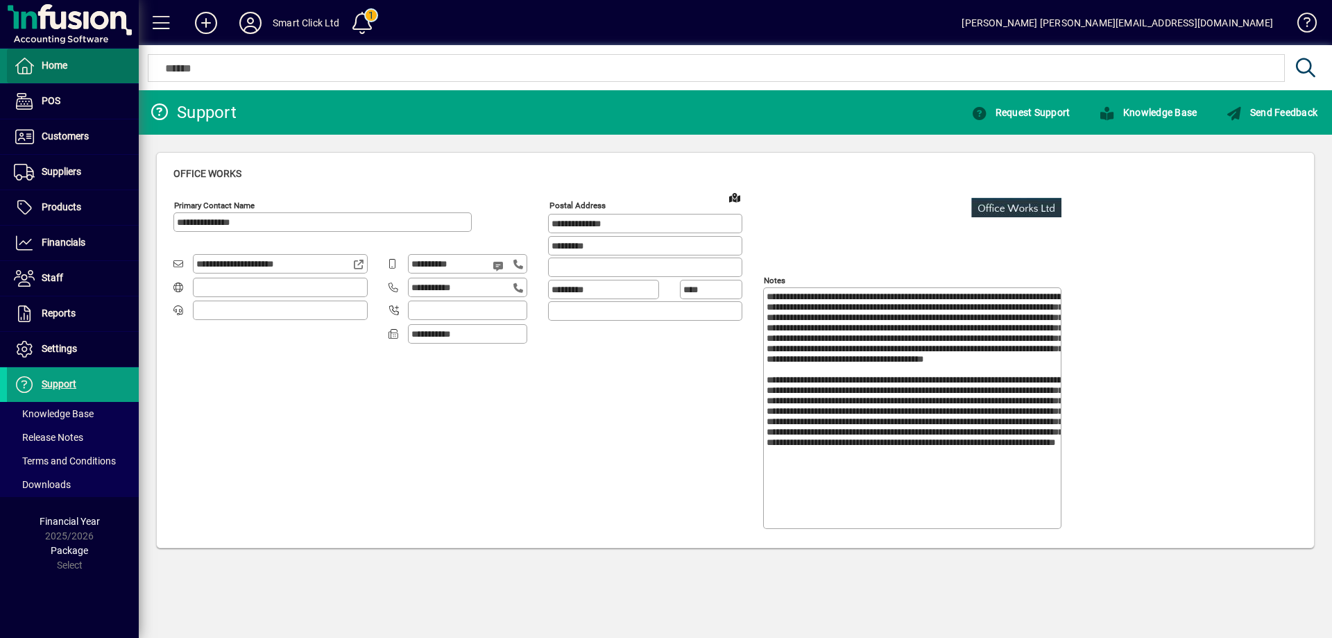
click at [87, 75] on span at bounding box center [73, 65] width 132 height 33
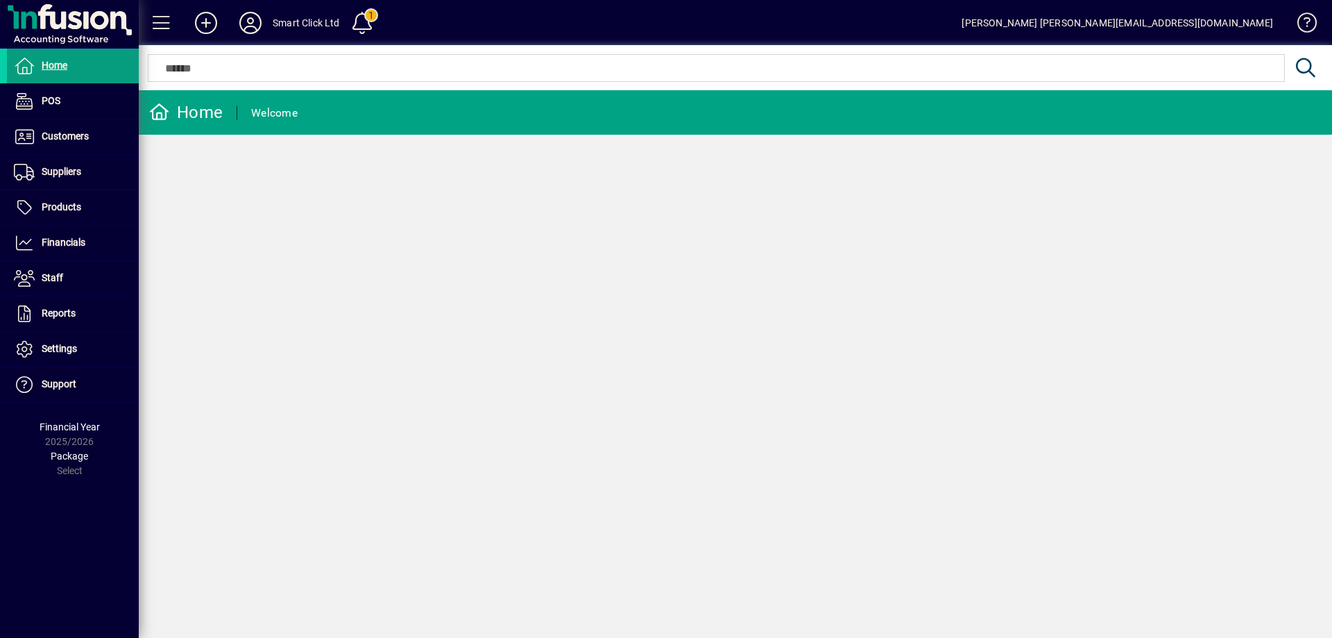
click at [1315, 18] on span at bounding box center [1300, 25] width 33 height 33
click at [1301, 27] on span at bounding box center [1300, 25] width 33 height 33
click at [367, 30] on span at bounding box center [361, 22] width 33 height 33
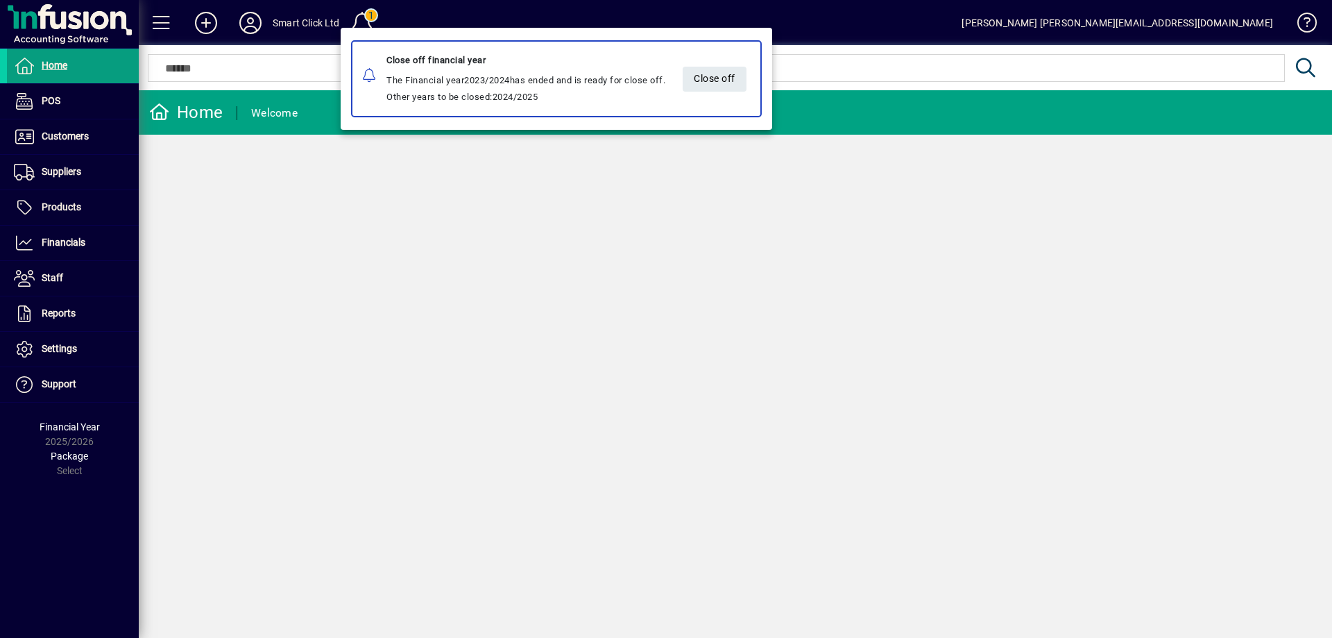
drag, startPoint x: 576, startPoint y: 219, endPoint x: 534, endPoint y: 200, distance: 45.6
click at [575, 220] on div at bounding box center [666, 319] width 1332 height 638
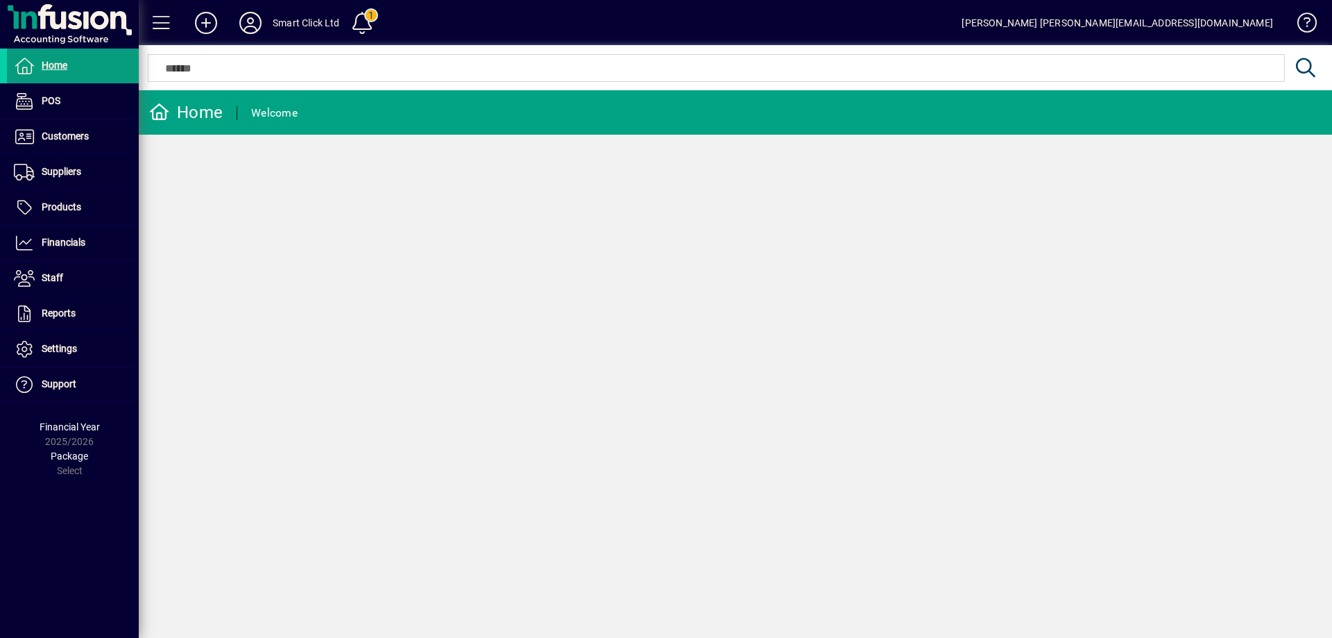
click at [158, 20] on span at bounding box center [161, 22] width 33 height 33
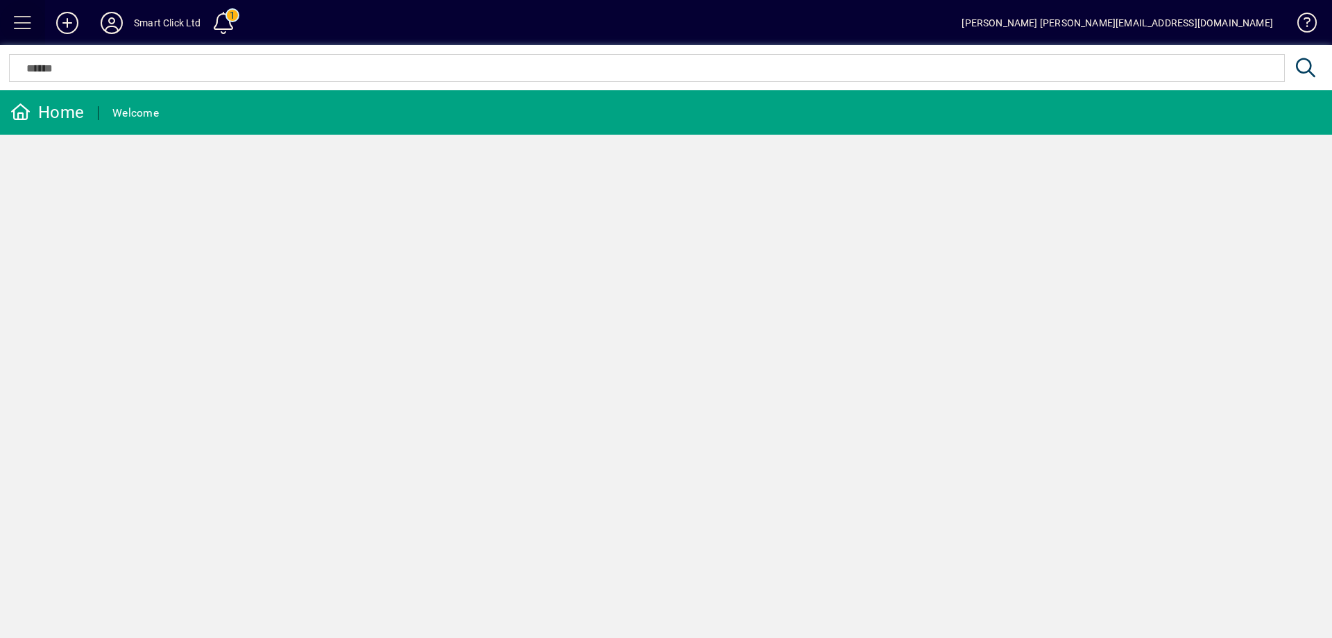
click at [18, 18] on span at bounding box center [22, 22] width 33 height 33
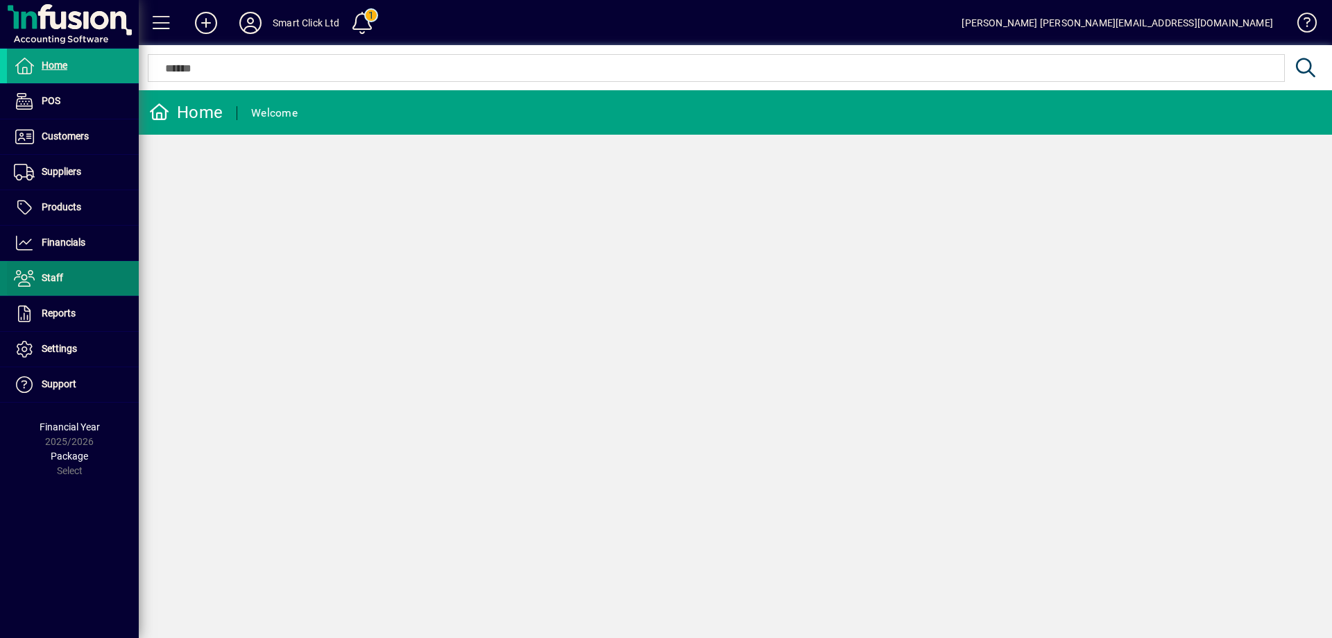
click at [76, 275] on span at bounding box center [73, 278] width 132 height 33
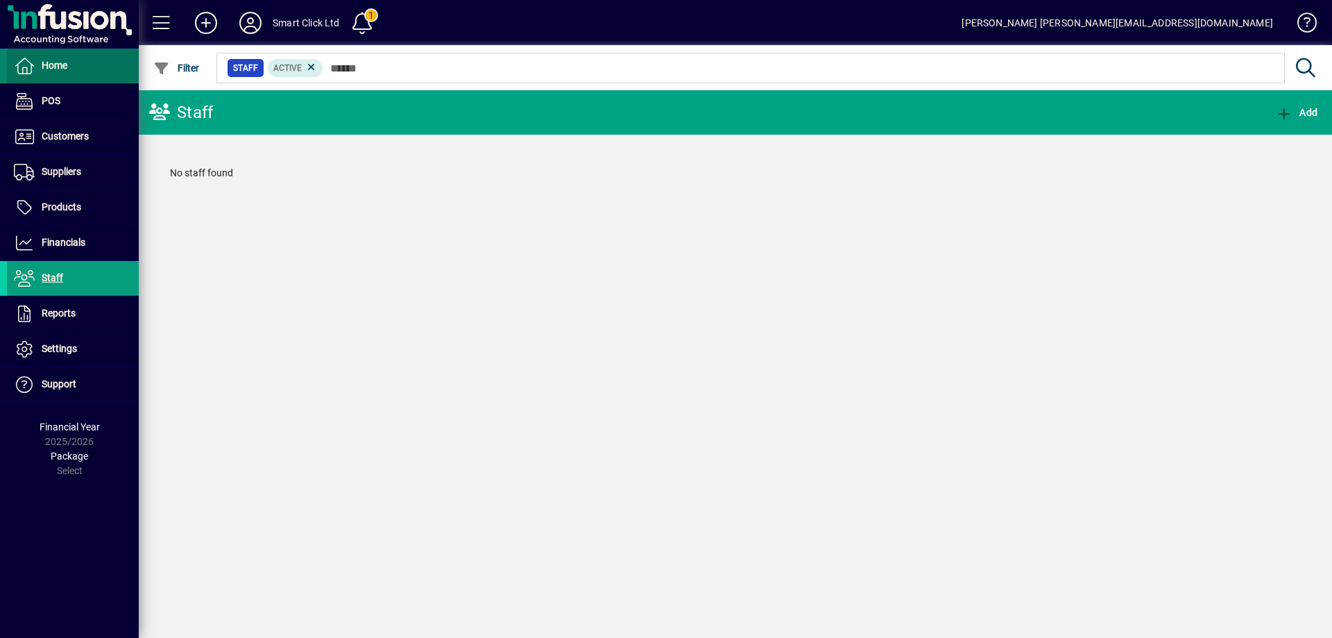
click at [59, 64] on span "Home" at bounding box center [55, 65] width 26 height 11
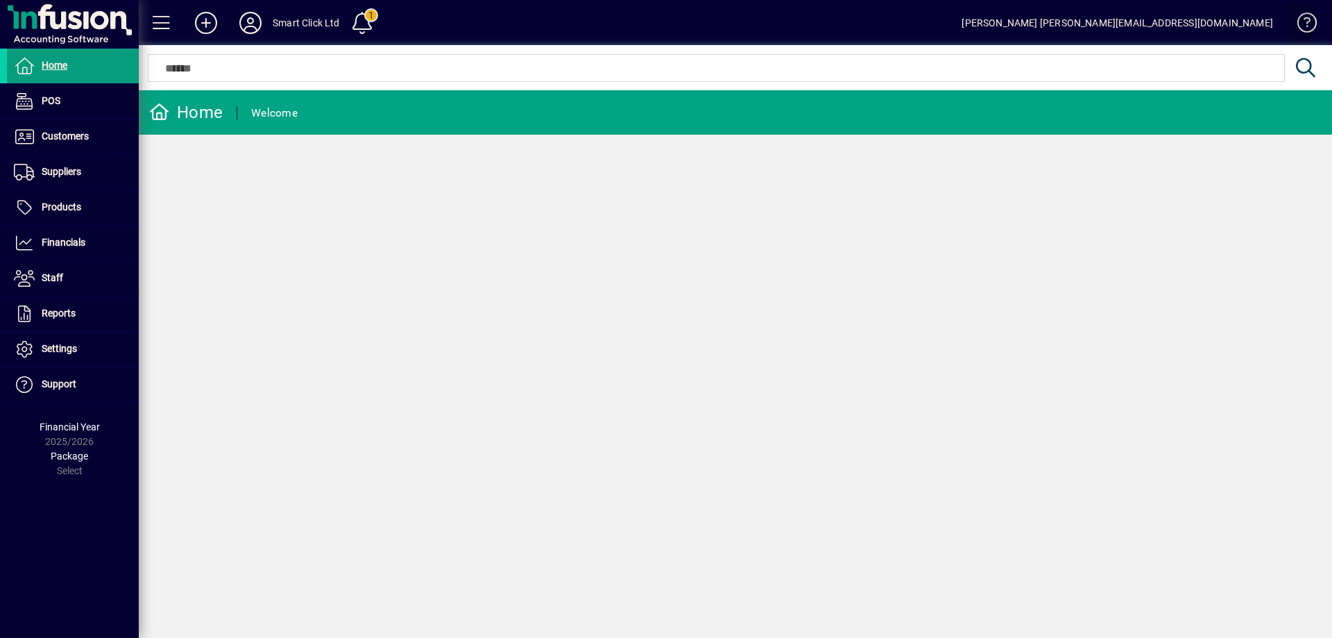
click at [1313, 29] on span at bounding box center [1300, 25] width 33 height 33
click at [78, 285] on span at bounding box center [73, 278] width 132 height 33
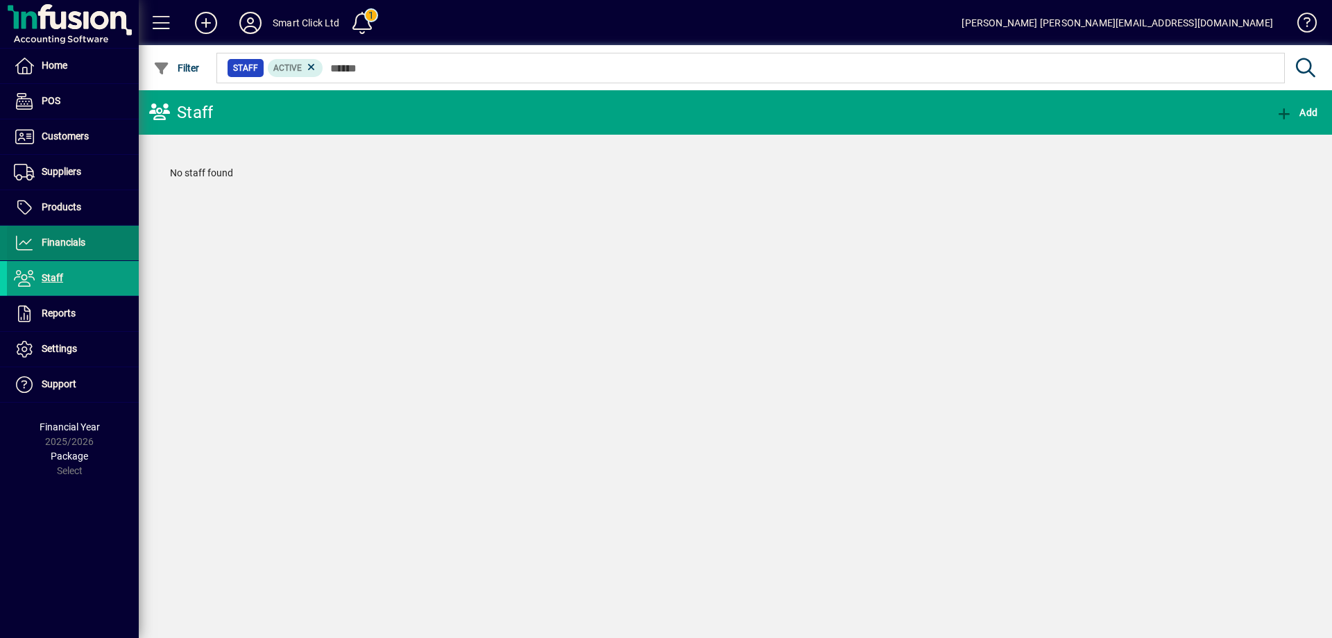
click at [79, 253] on span at bounding box center [73, 242] width 132 height 33
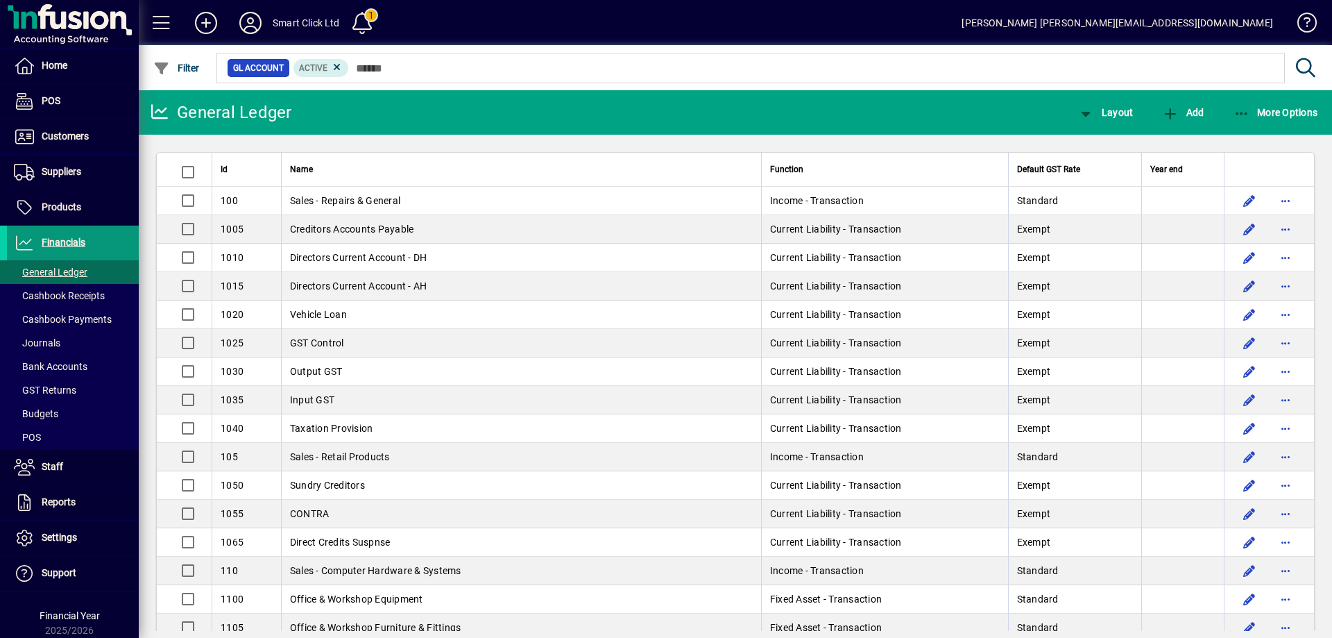
click at [86, 243] on span at bounding box center [73, 242] width 132 height 33
click at [83, 68] on span at bounding box center [73, 65] width 132 height 33
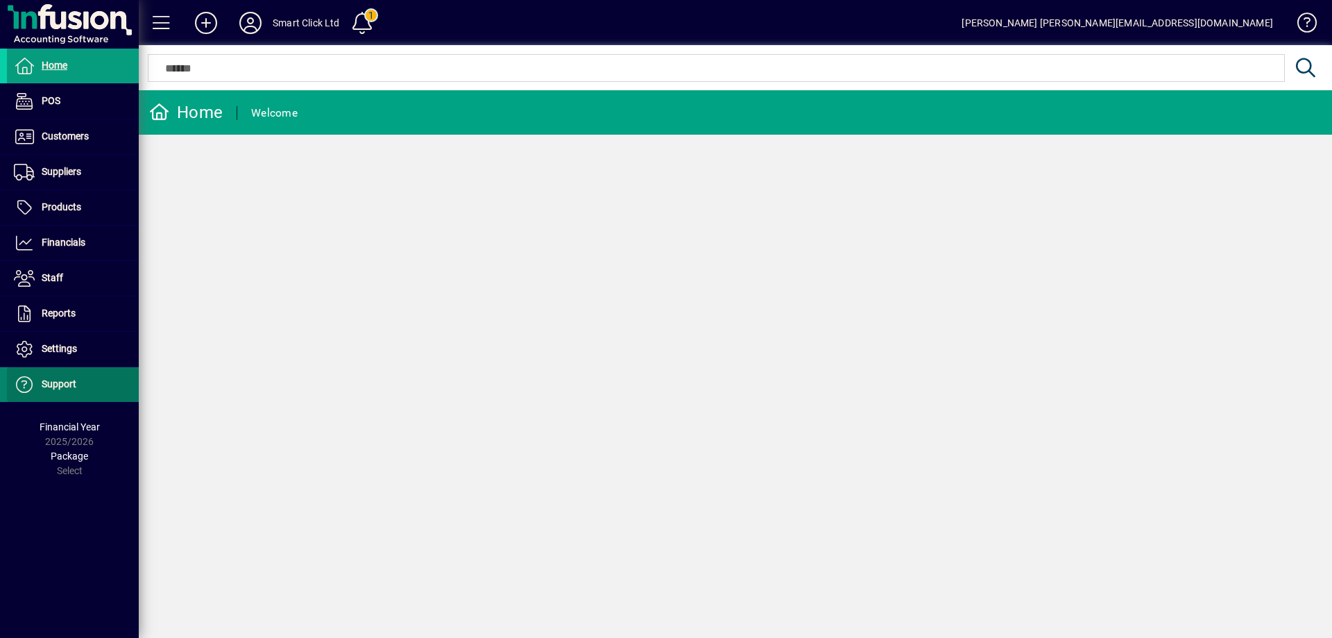
click at [103, 387] on span at bounding box center [73, 384] width 132 height 33
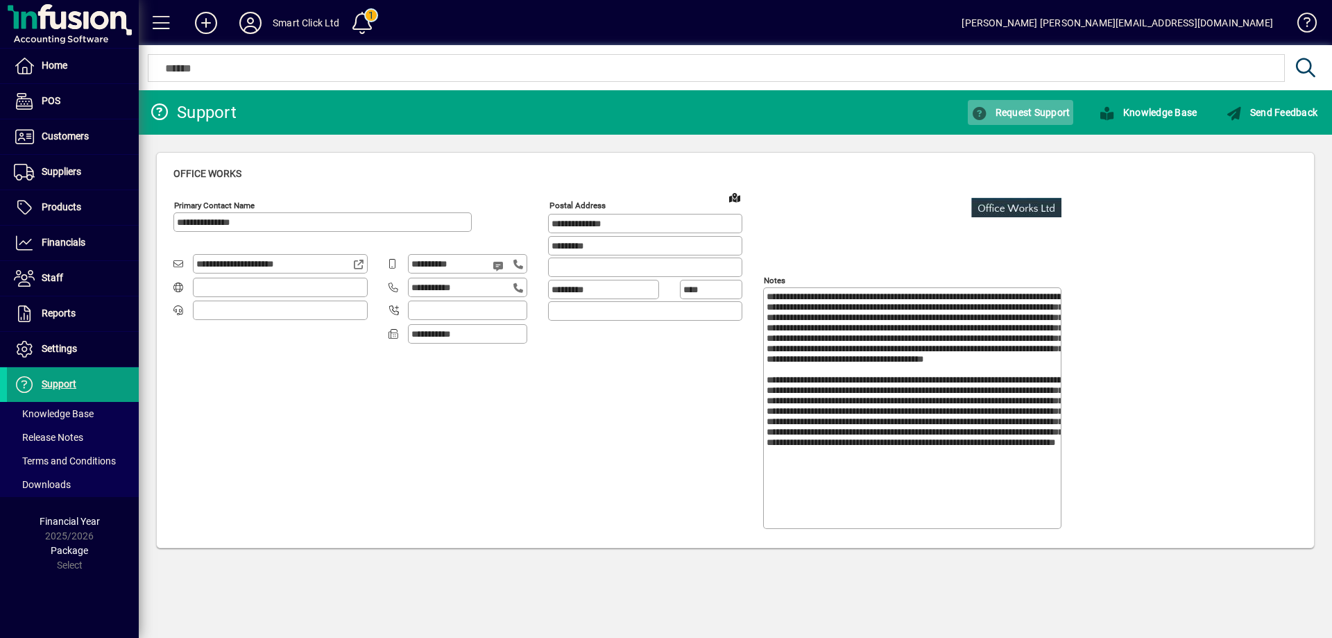
click at [1021, 116] on span "Request Support" at bounding box center [1020, 112] width 99 height 11
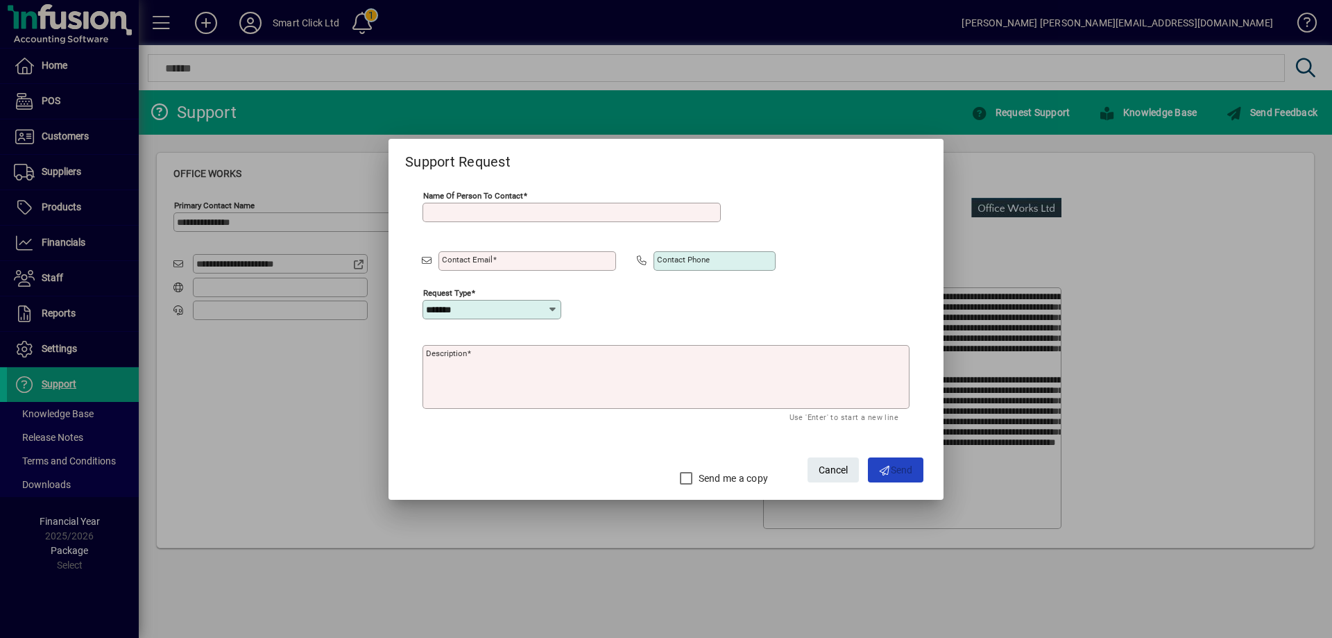
click at [497, 312] on input "*******" at bounding box center [486, 309] width 121 height 11
click at [434, 365] on div "Sales" at bounding box center [452, 364] width 37 height 15
type input "*****"
click at [536, 214] on input "Name of person to contact" at bounding box center [573, 212] width 294 height 11
type input "****"
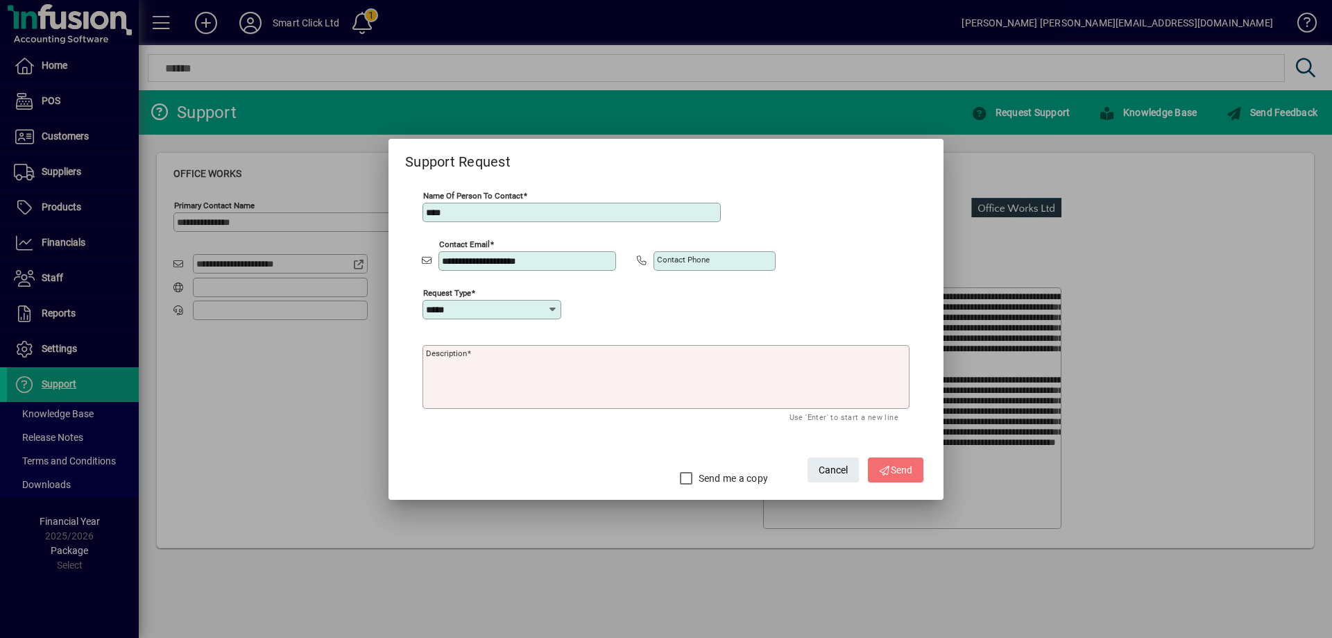
type input "**********"
click at [459, 371] on textarea "Description" at bounding box center [667, 377] width 483 height 56
click at [682, 264] on mat-label "Contact phone" at bounding box center [683, 260] width 53 height 10
click at [682, 264] on input "Contact phone" at bounding box center [716, 260] width 118 height 11
type input "*********"
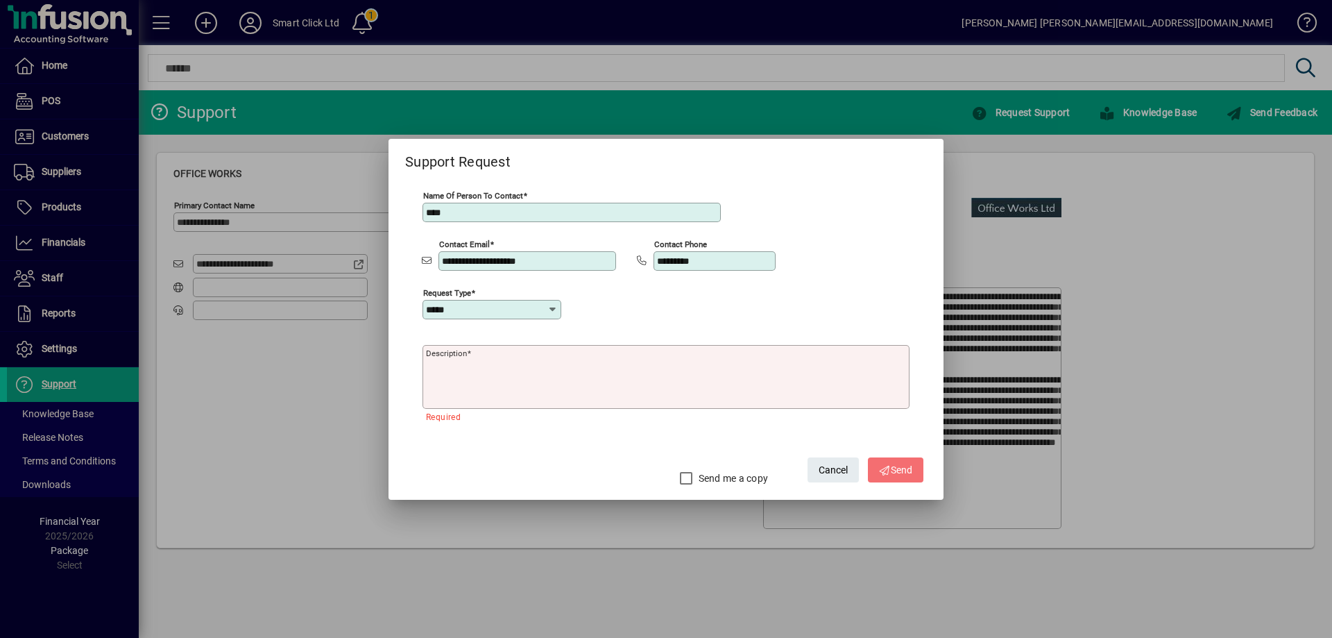
click at [692, 382] on textarea "Description" at bounding box center [667, 377] width 483 height 56
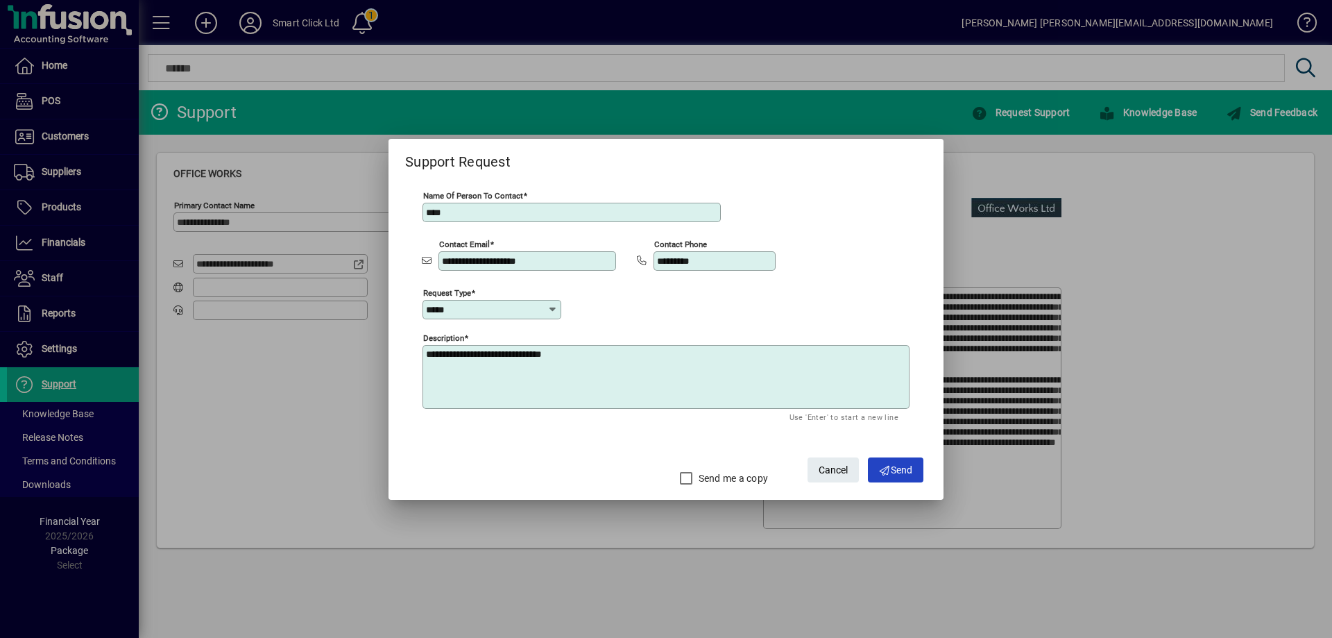
paste textarea "**********"
type textarea "**********"
click at [908, 469] on span "Send" at bounding box center [896, 470] width 34 height 23
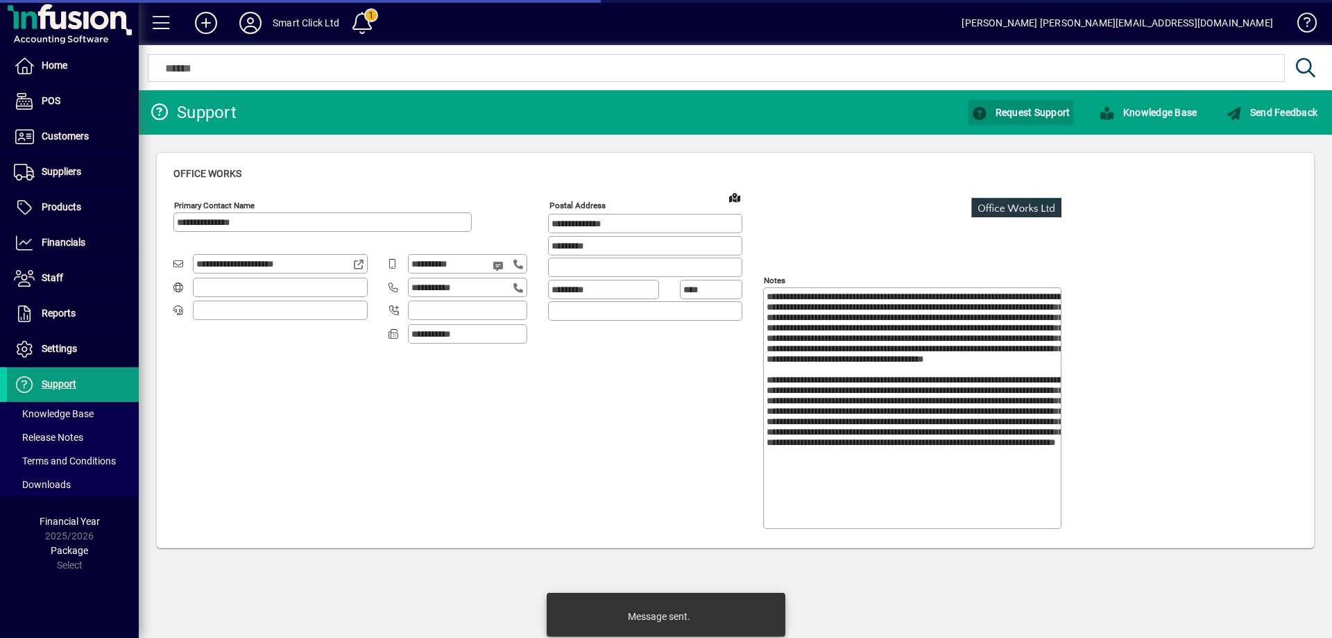
click at [889, 470] on textarea "Notes" at bounding box center [914, 407] width 294 height 233
